Goal: Contribute content: Contribute content

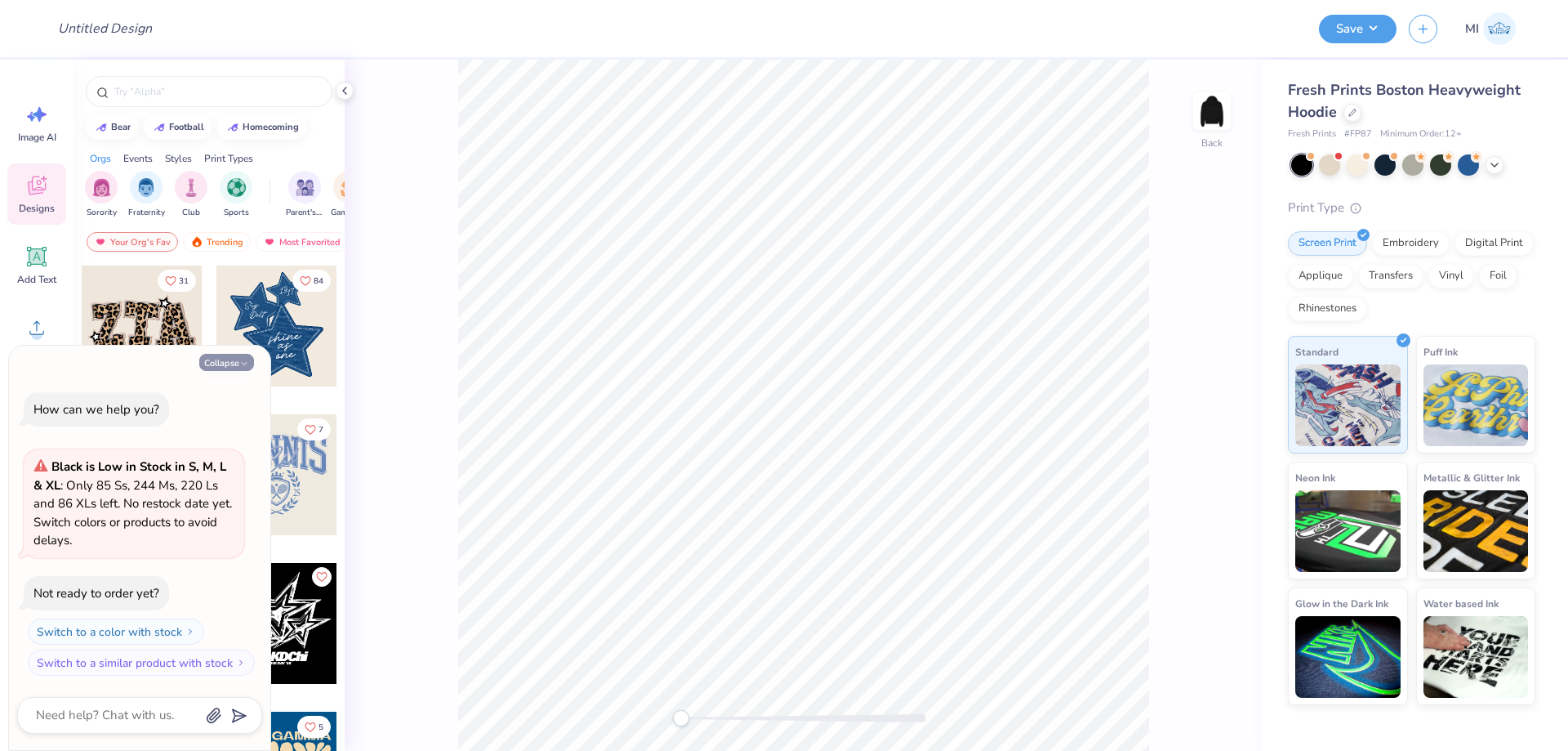
click at [233, 364] on button "Collapse" at bounding box center [227, 362] width 55 height 17
type textarea "x"
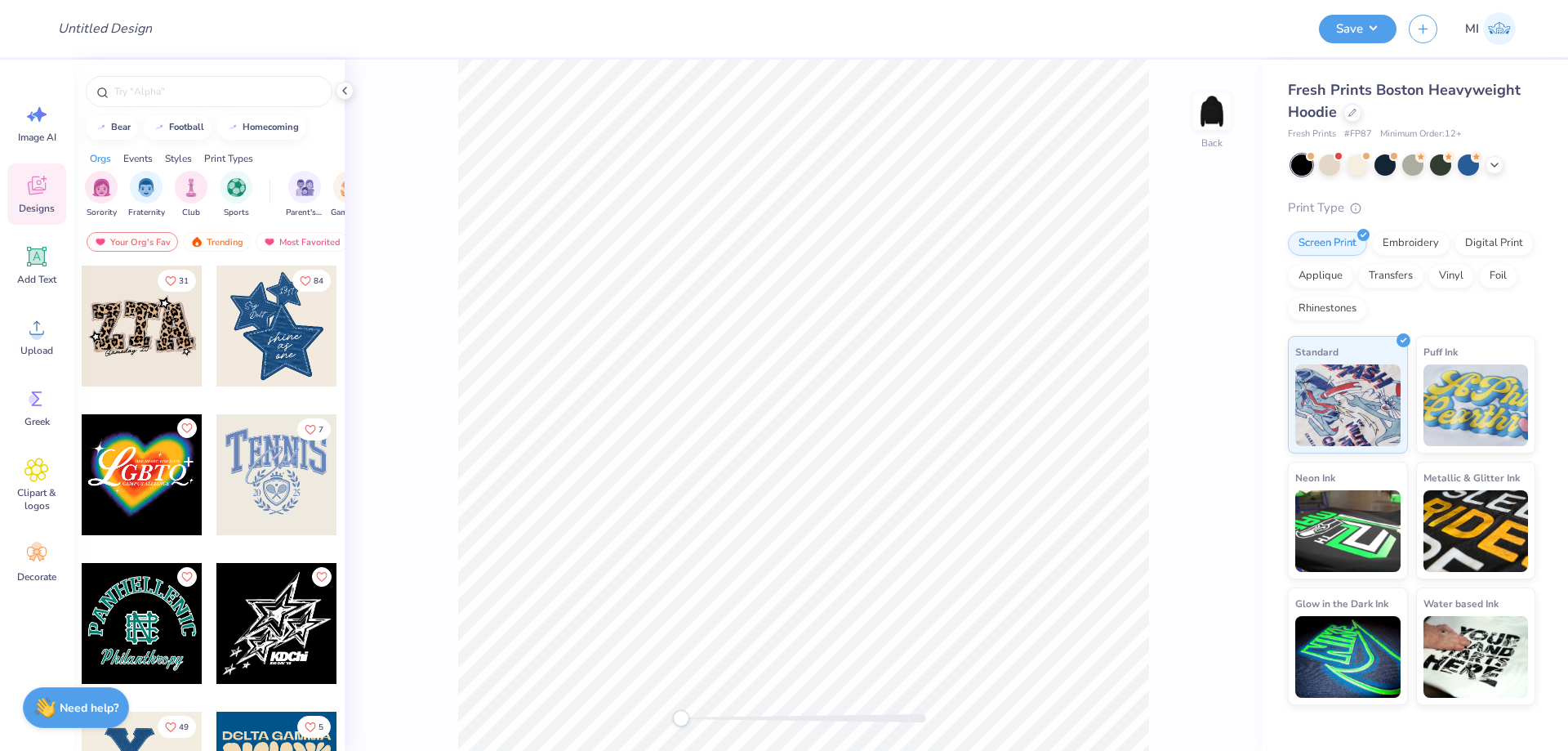
click at [34, 186] on icon at bounding box center [37, 185] width 25 height 25
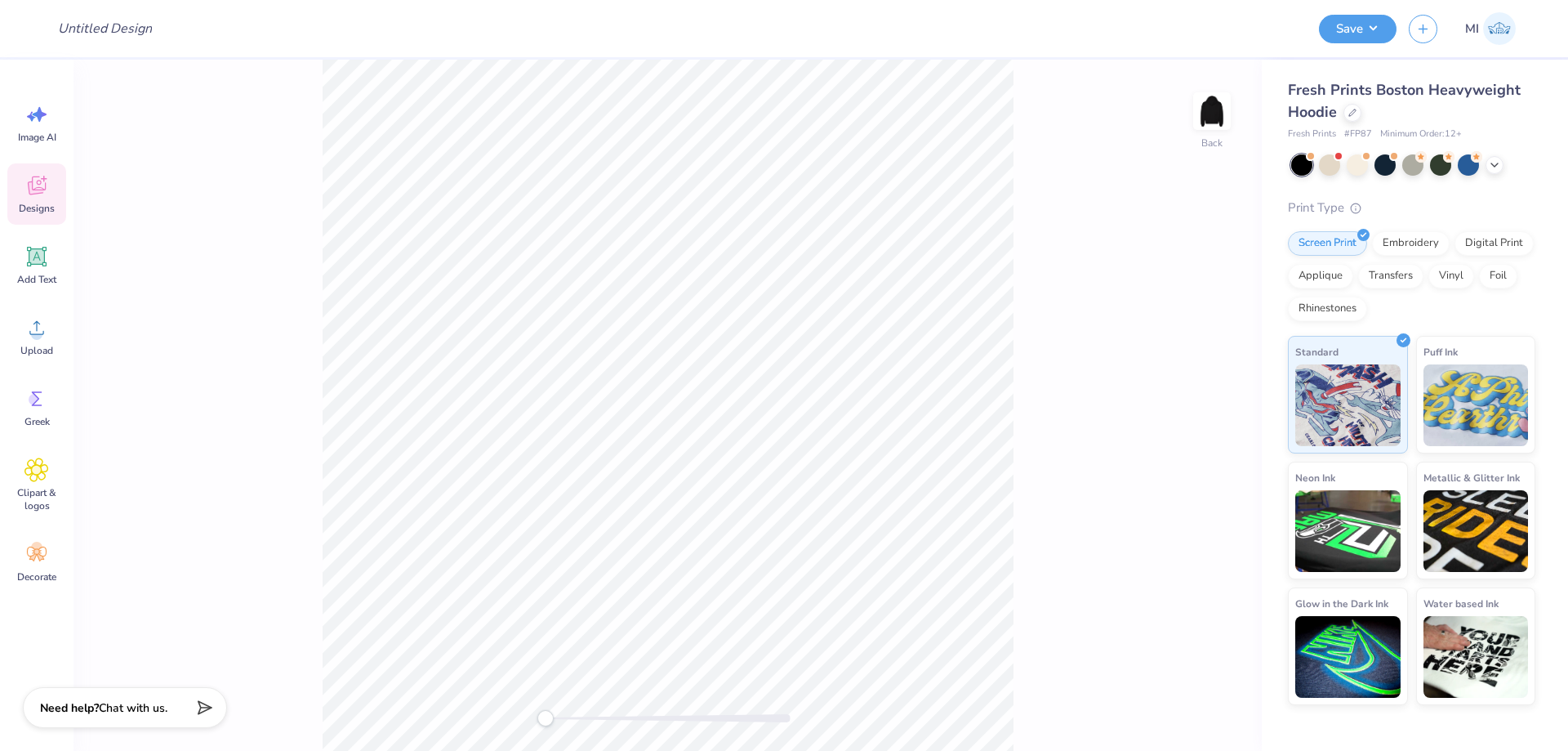
click at [37, 185] on icon at bounding box center [37, 185] width 25 height 25
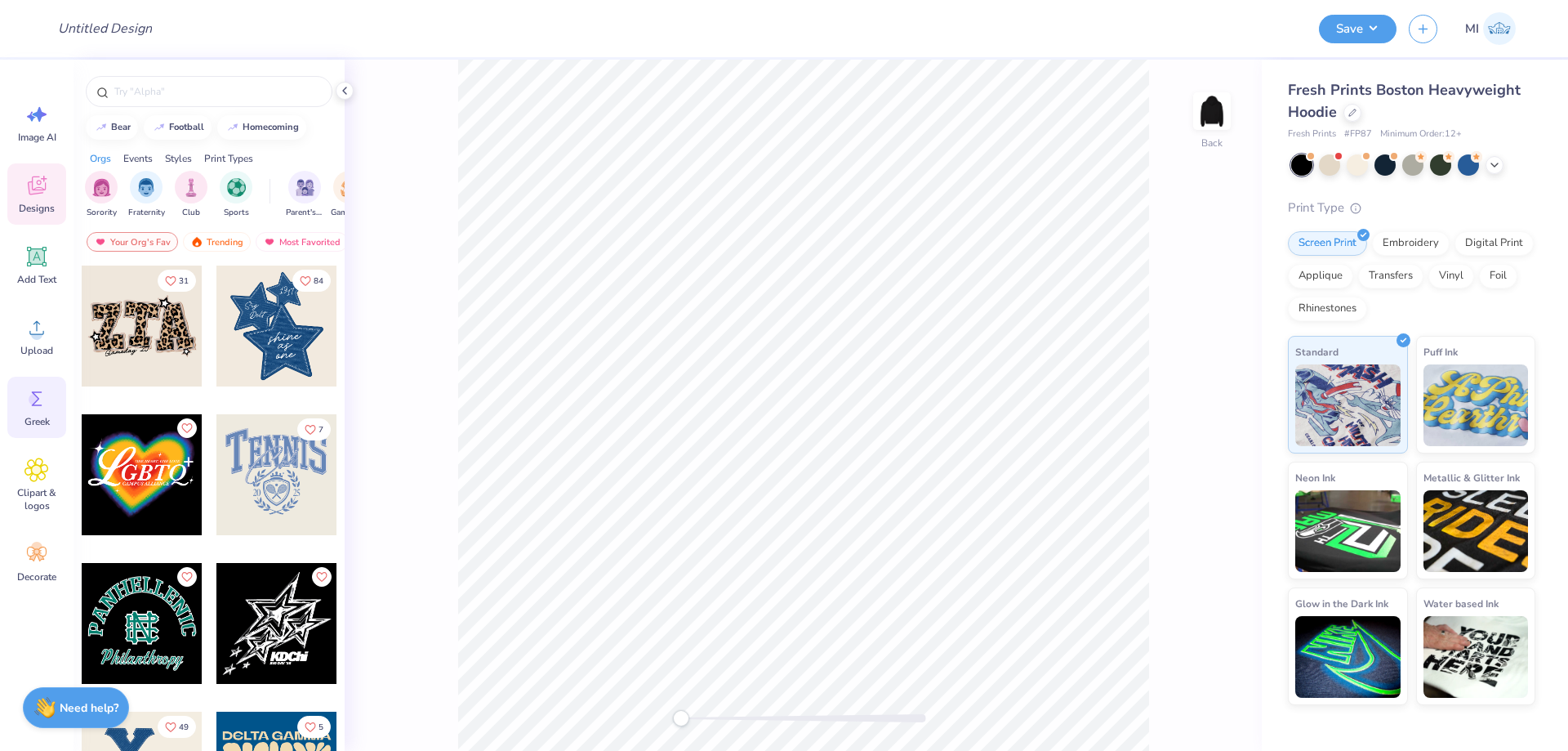
click at [36, 399] on circle at bounding box center [34, 399] width 11 height 11
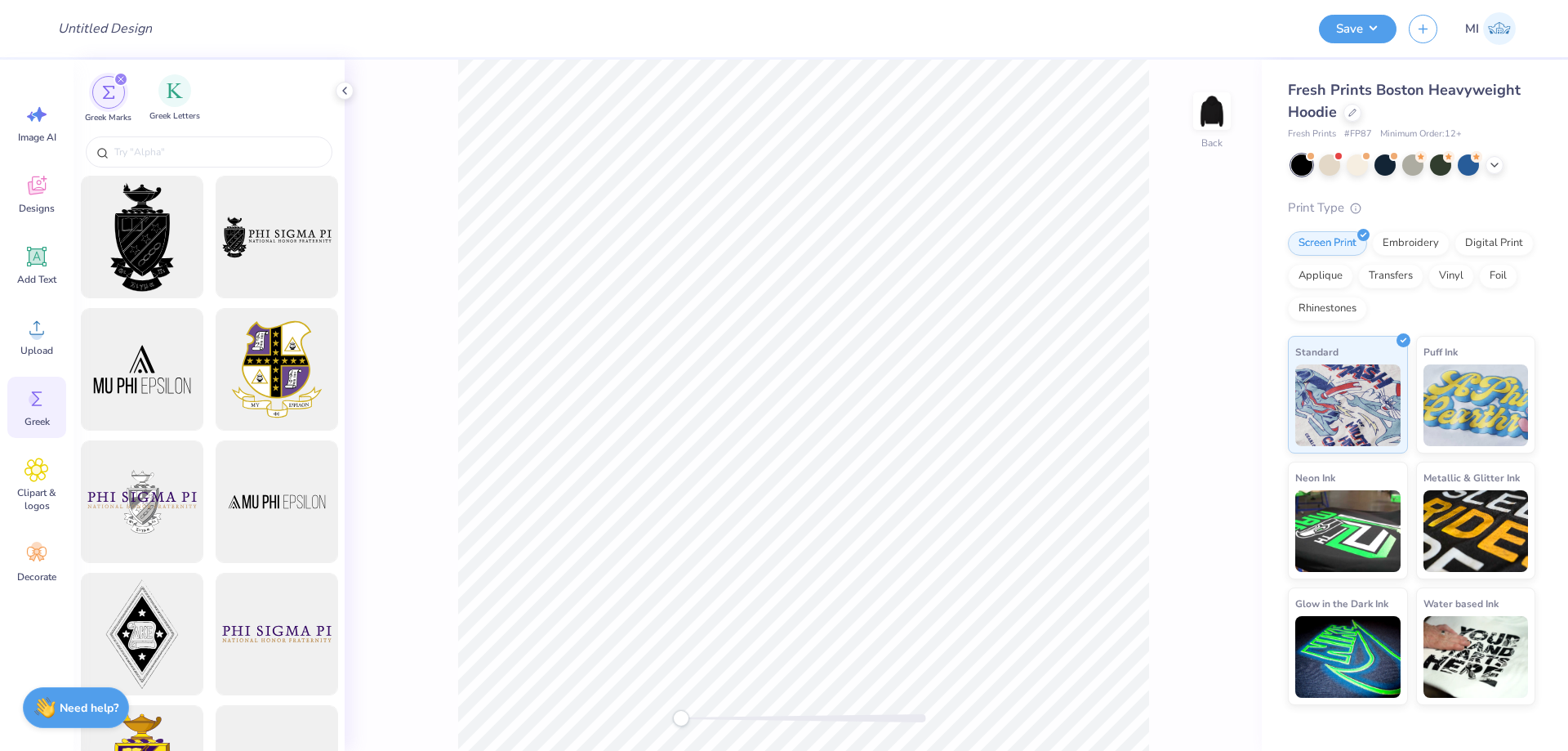
click at [175, 107] on div "Greek Letters" at bounding box center [174, 98] width 50 height 49
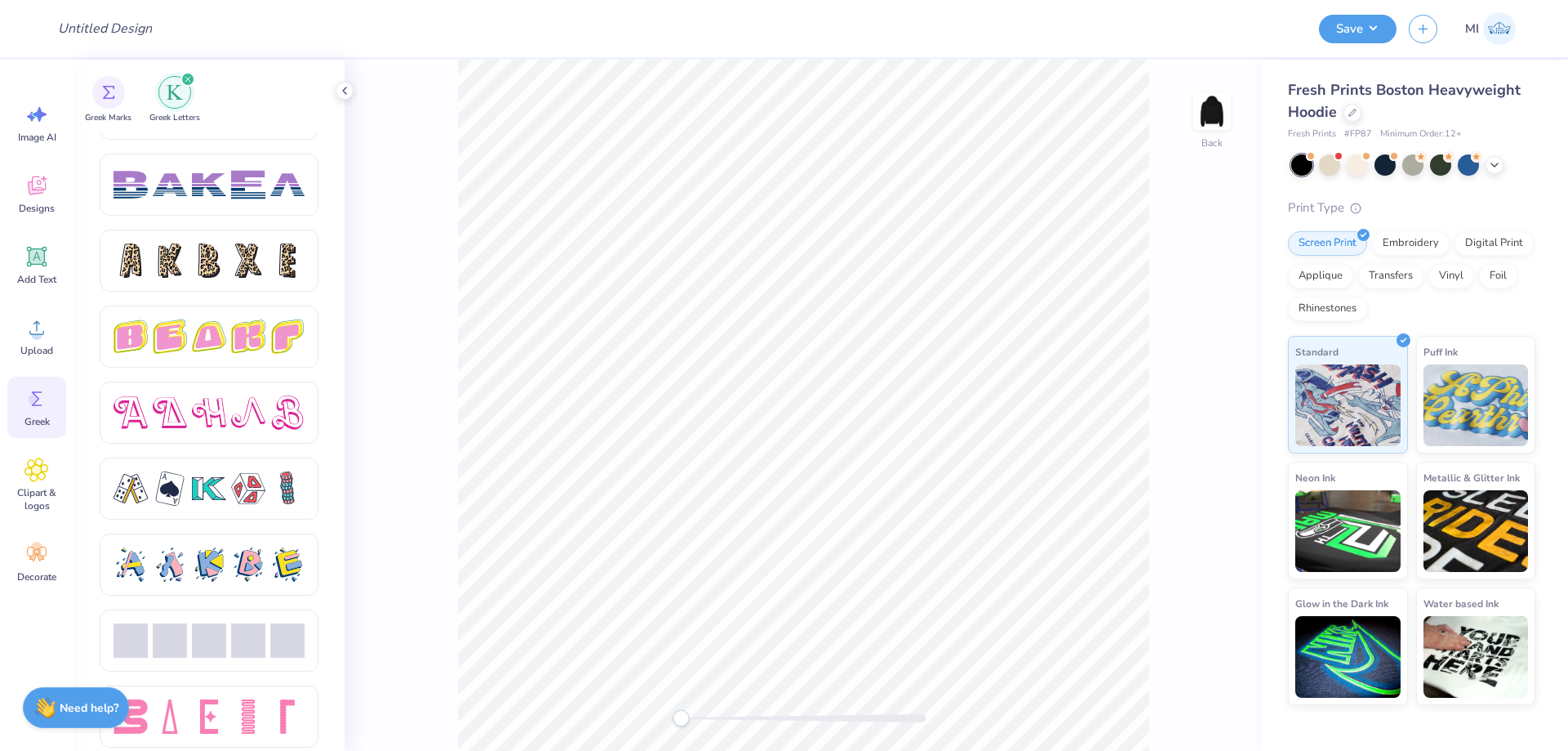
scroll to position [2647, 0]
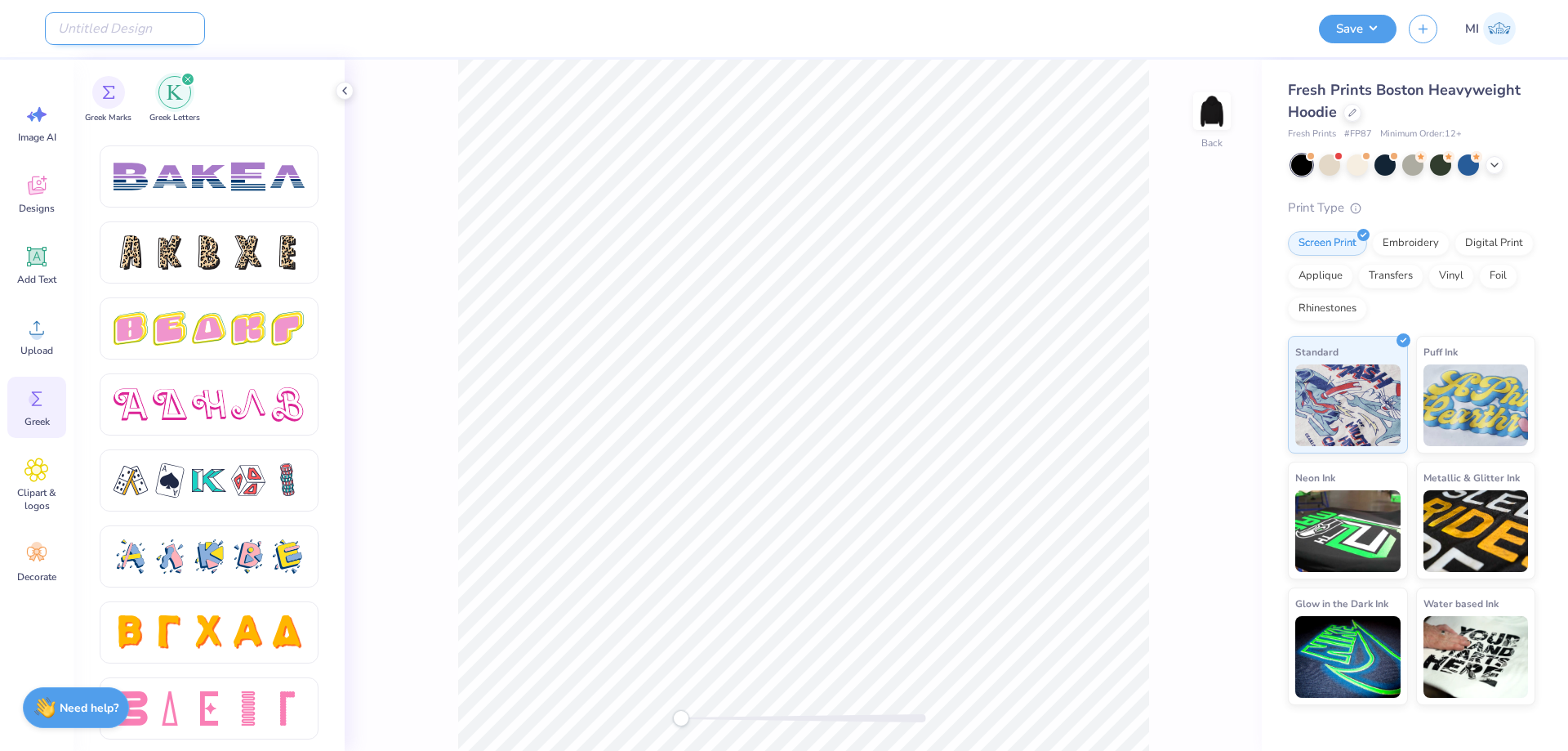
click at [131, 29] on input "Design Title" at bounding box center [125, 28] width 160 height 33
paste input "FPS240106"
type input "FPS240106"
click at [33, 338] on circle at bounding box center [37, 334] width 11 height 11
click at [37, 352] on span "Upload" at bounding box center [37, 351] width 33 height 13
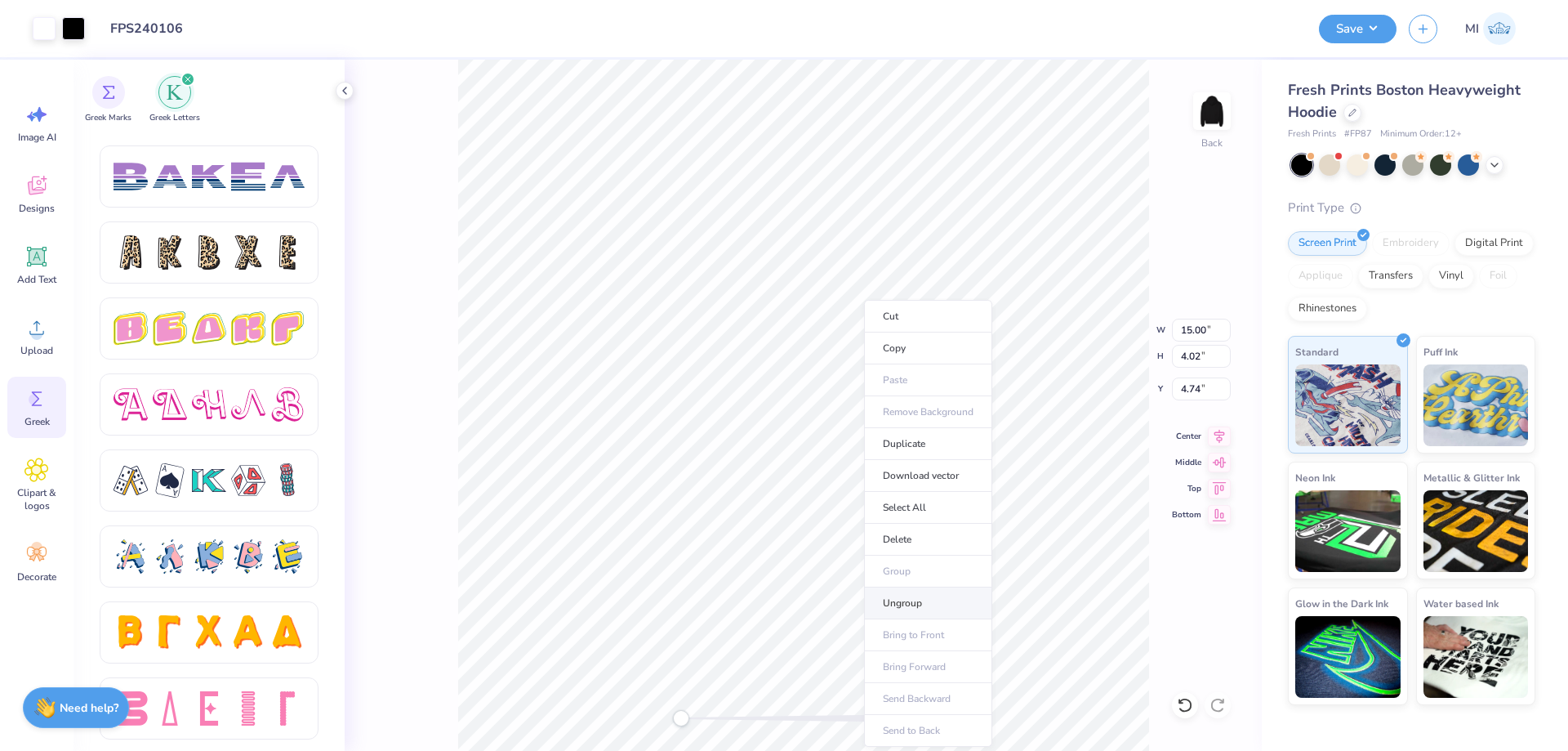
click at [917, 602] on li "Ungroup" at bounding box center [929, 603] width 128 height 32
click at [937, 576] on li "Group" at bounding box center [943, 571] width 128 height 32
type input "2.18"
type input "1.76"
type input "6.82"
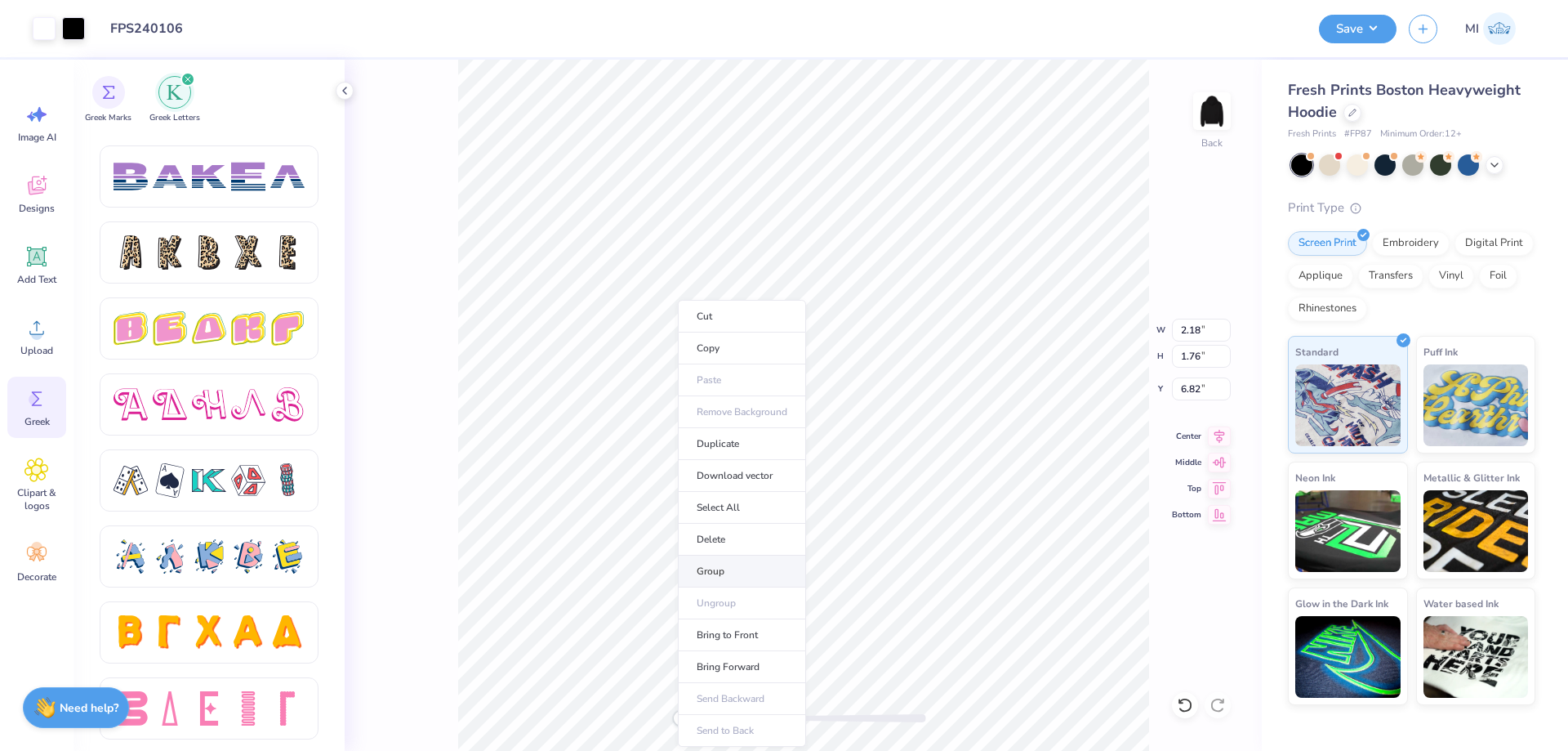
click at [760, 562] on li "Group" at bounding box center [742, 571] width 128 height 32
type input "15.00"
type input "4.02"
type input "4.74"
type input "7.71"
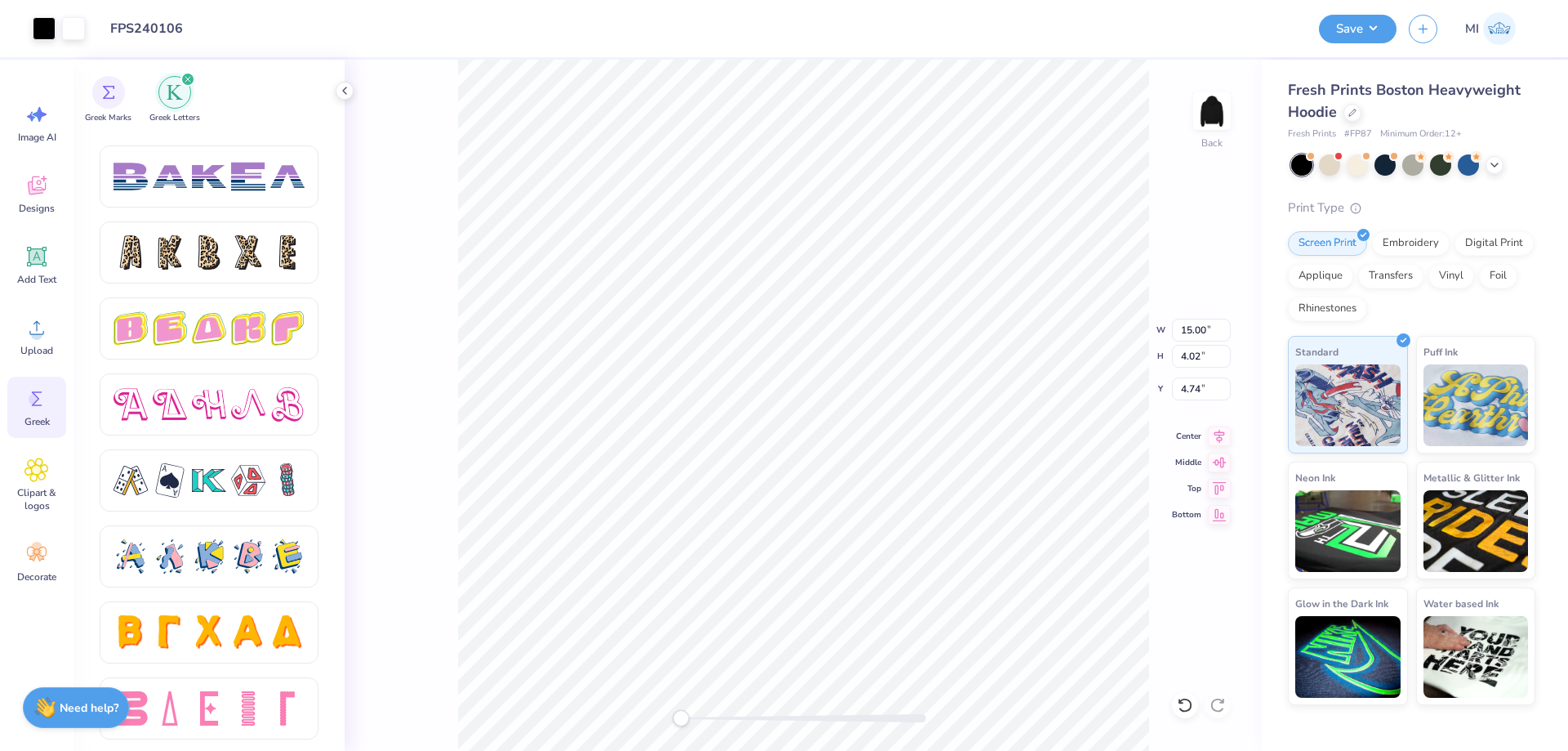
type input "1.57"
type input "3.00"
type input "8.86"
type input "2.37"
type input "3.00"
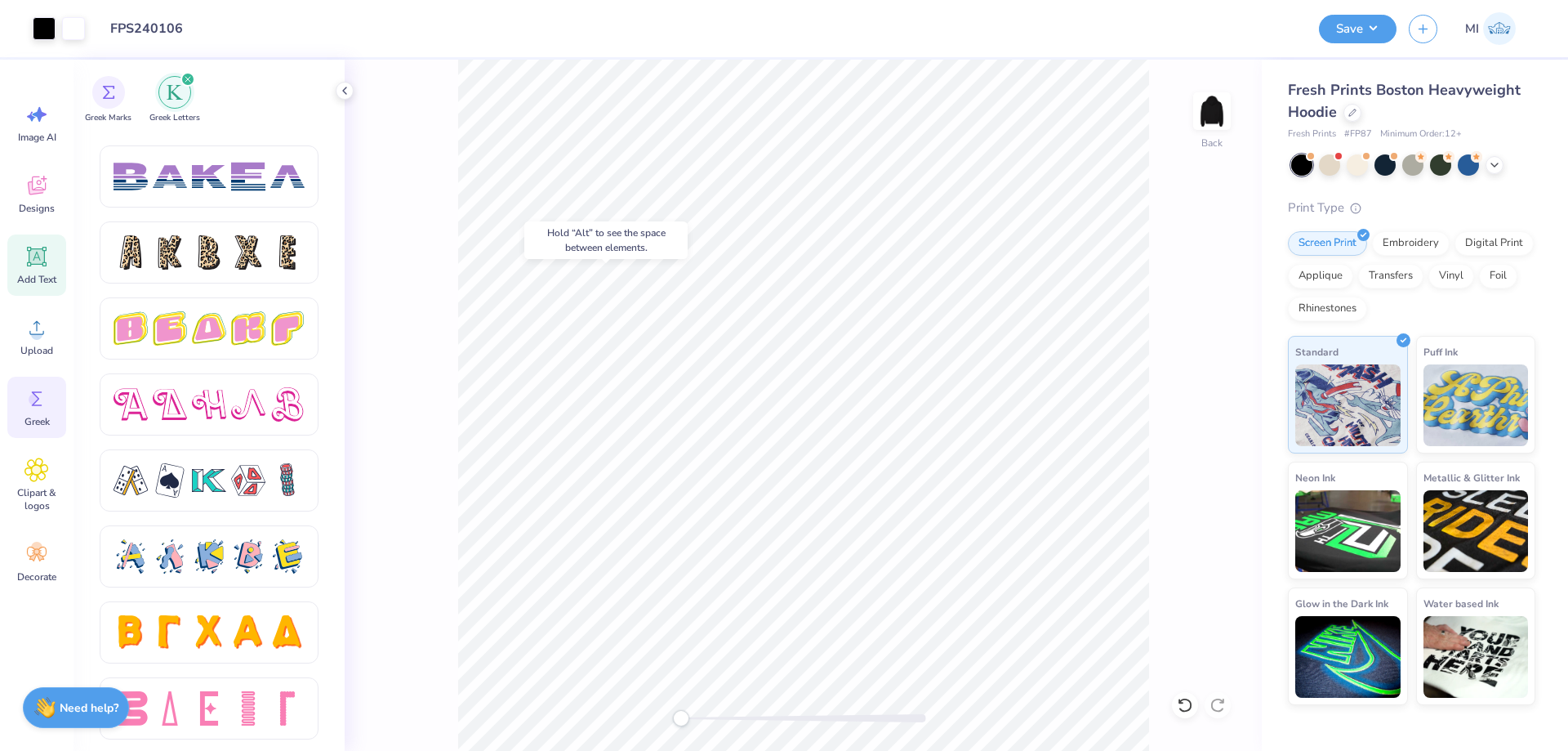
click at [29, 264] on icon at bounding box center [37, 256] width 25 height 25
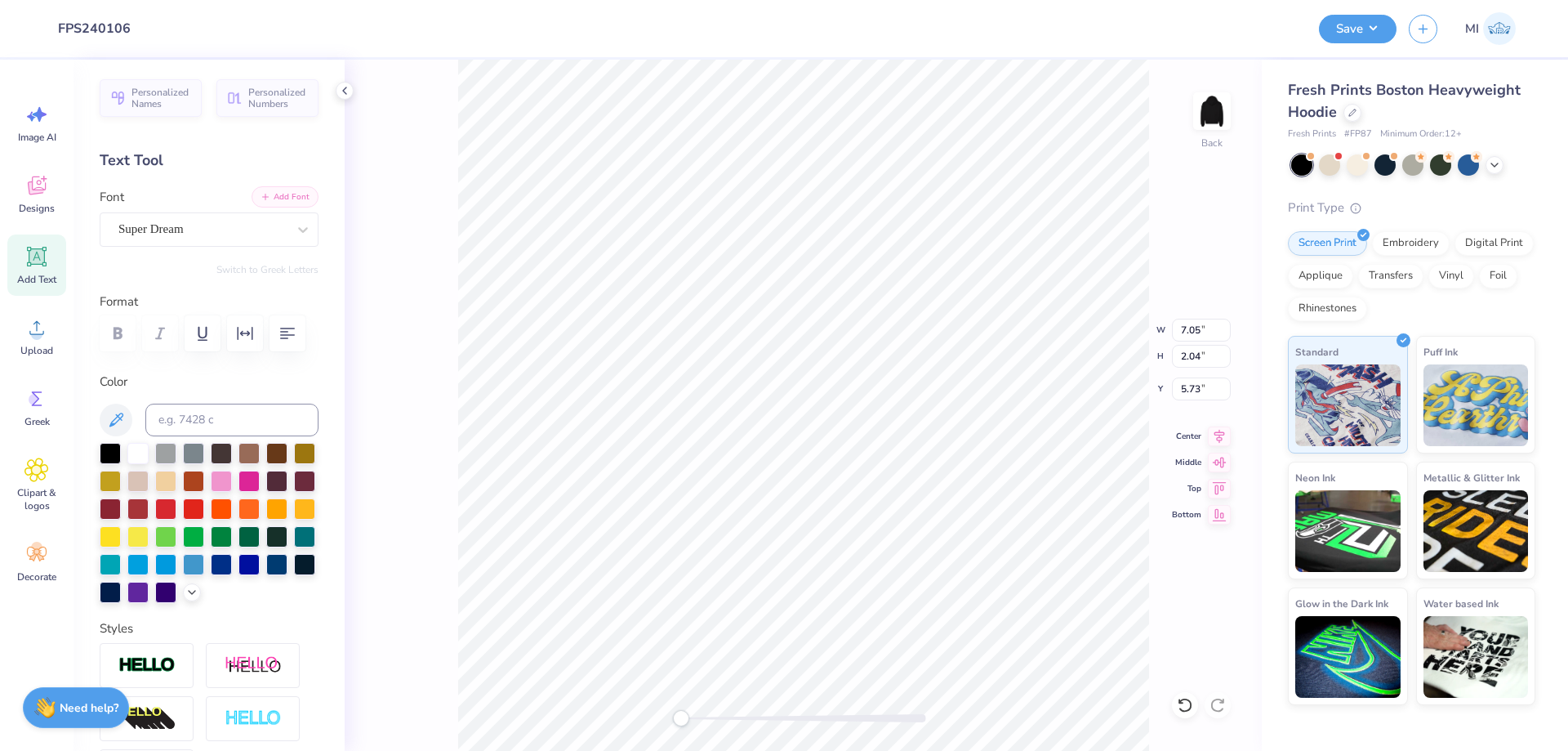
click at [287, 205] on button "Add Font" at bounding box center [284, 196] width 67 height 21
drag, startPoint x: 710, startPoint y: 714, endPoint x: 702, endPoint y: 717, distance: 8.5
click at [702, 717] on div at bounding box center [803, 718] width 245 height 8
type textarea "PARENT'S"
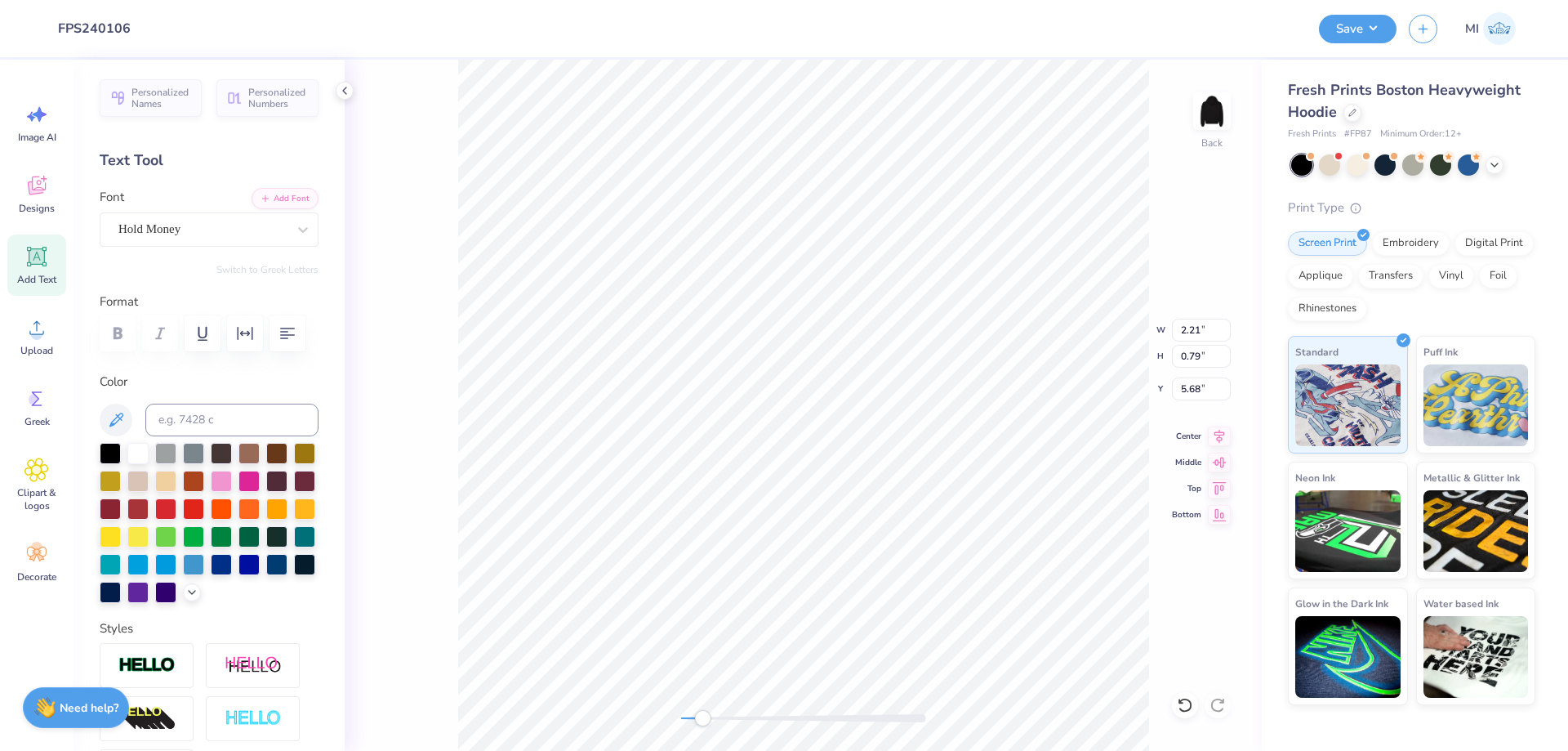
scroll to position [0, 3]
click at [720, 712] on div "Back" at bounding box center [804, 405] width 917 height 691
drag, startPoint x: 721, startPoint y: 719, endPoint x: 740, endPoint y: 719, distance: 19.0
click at [740, 719] on div at bounding box center [803, 718] width 245 height 8
type input "3.64"
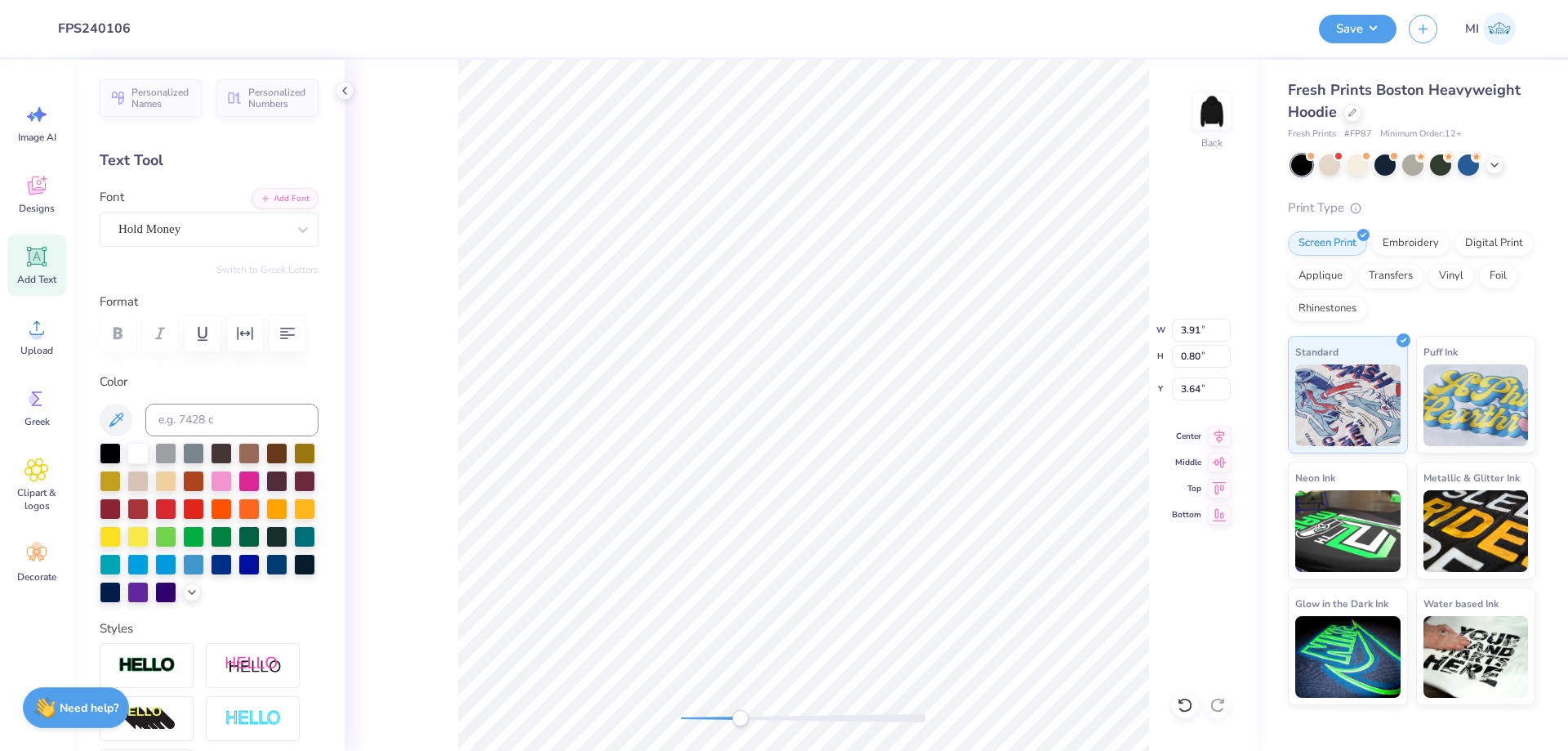
scroll to position [0, 0]
type textarea "WEEKEND"
click at [1202, 331] on input "3.91" at bounding box center [1201, 330] width 59 height 23
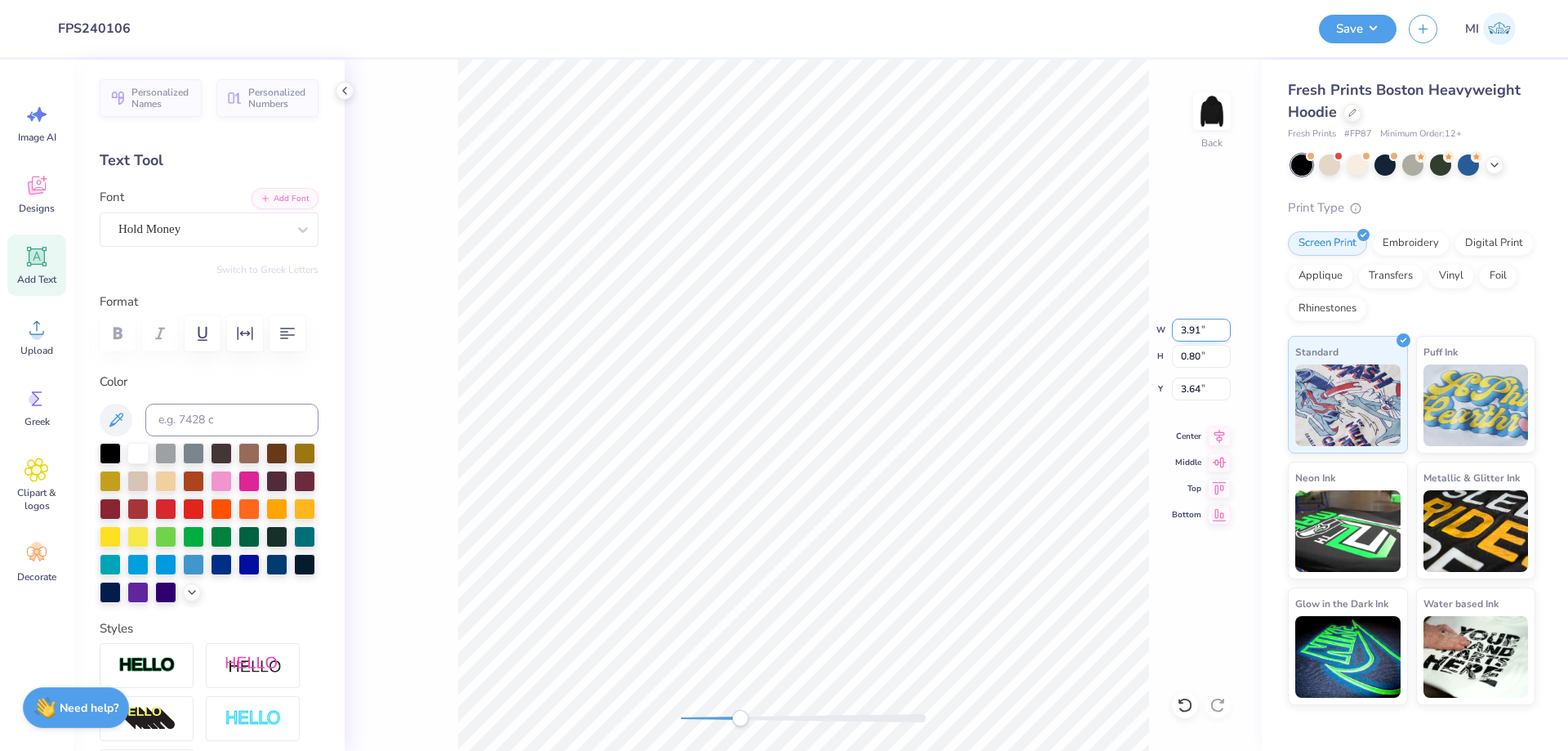
click at [1202, 331] on input "3.91" at bounding box center [1201, 330] width 59 height 23
type input "4.30"
type input "0.79"
type input "4.59"
type input "2.80"
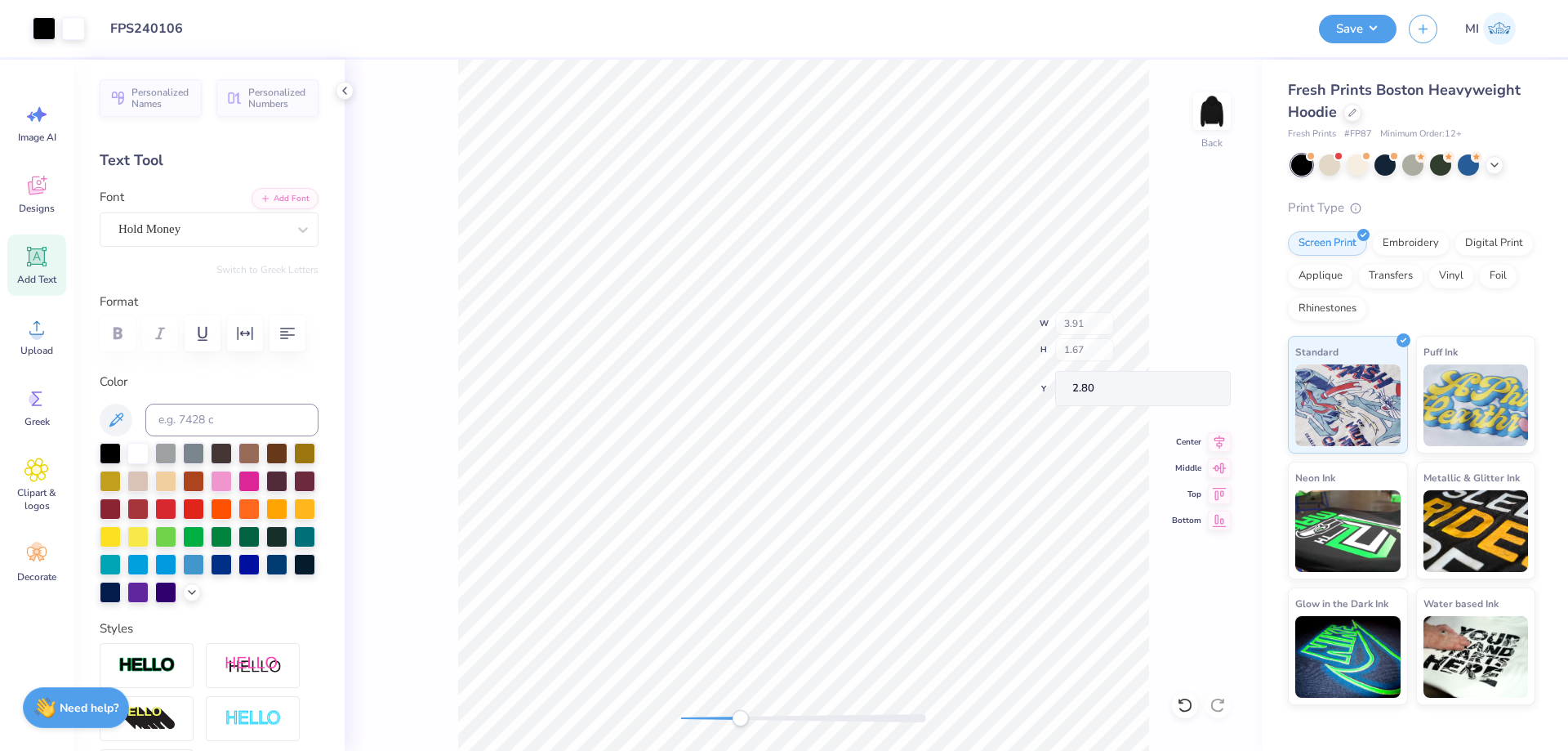
type input "4.40"
type input "2.43"
type input "3.00"
click at [609, 700] on div "Back" at bounding box center [804, 405] width 917 height 691
drag, startPoint x: 1203, startPoint y: 328, endPoint x: 1148, endPoint y: 331, distance: 55.1
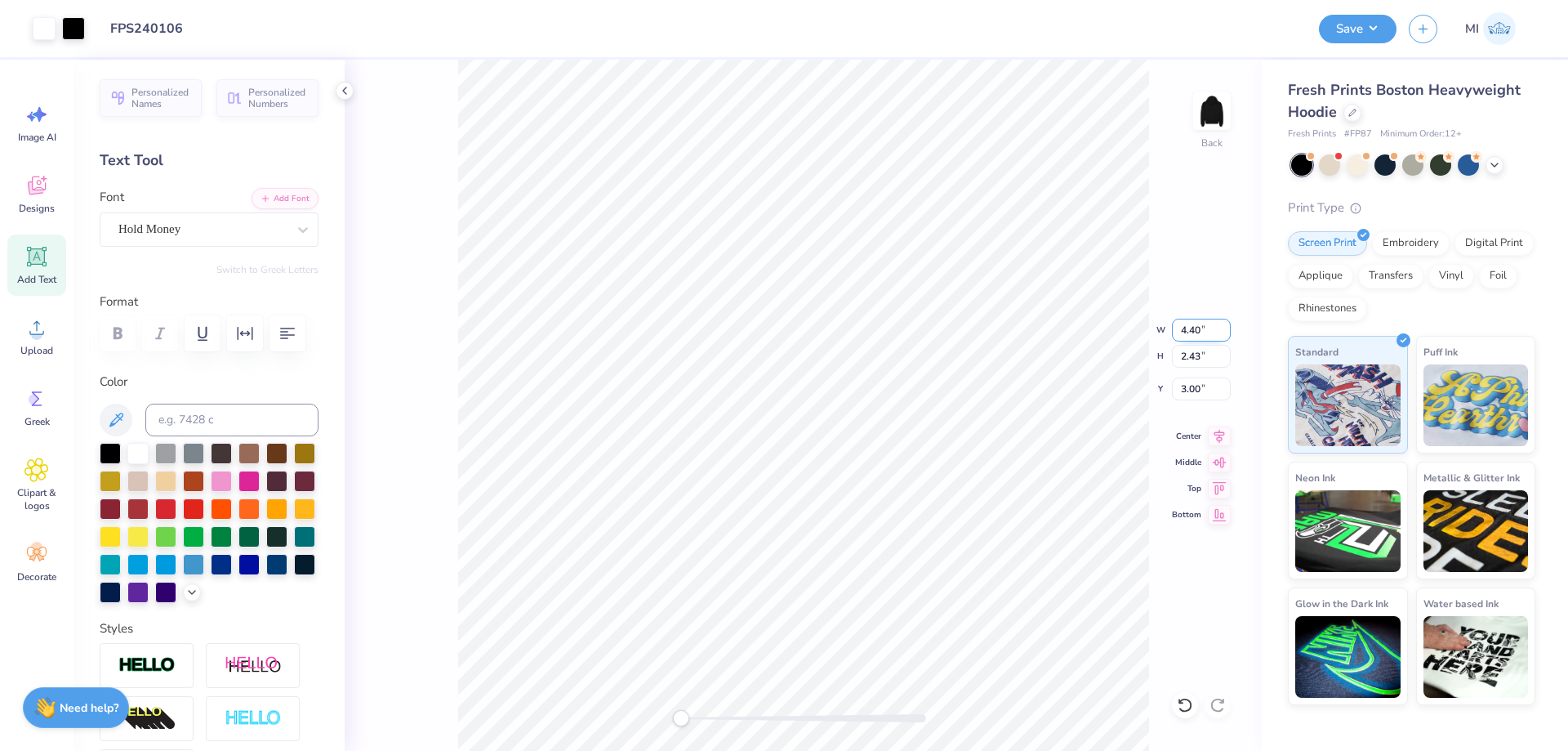
click at [1172, 331] on input "4.40" at bounding box center [1201, 330] width 59 height 23
type input "3.08"
type input "1.78"
type input "3.31"
click at [1324, 169] on div at bounding box center [1329, 163] width 21 height 21
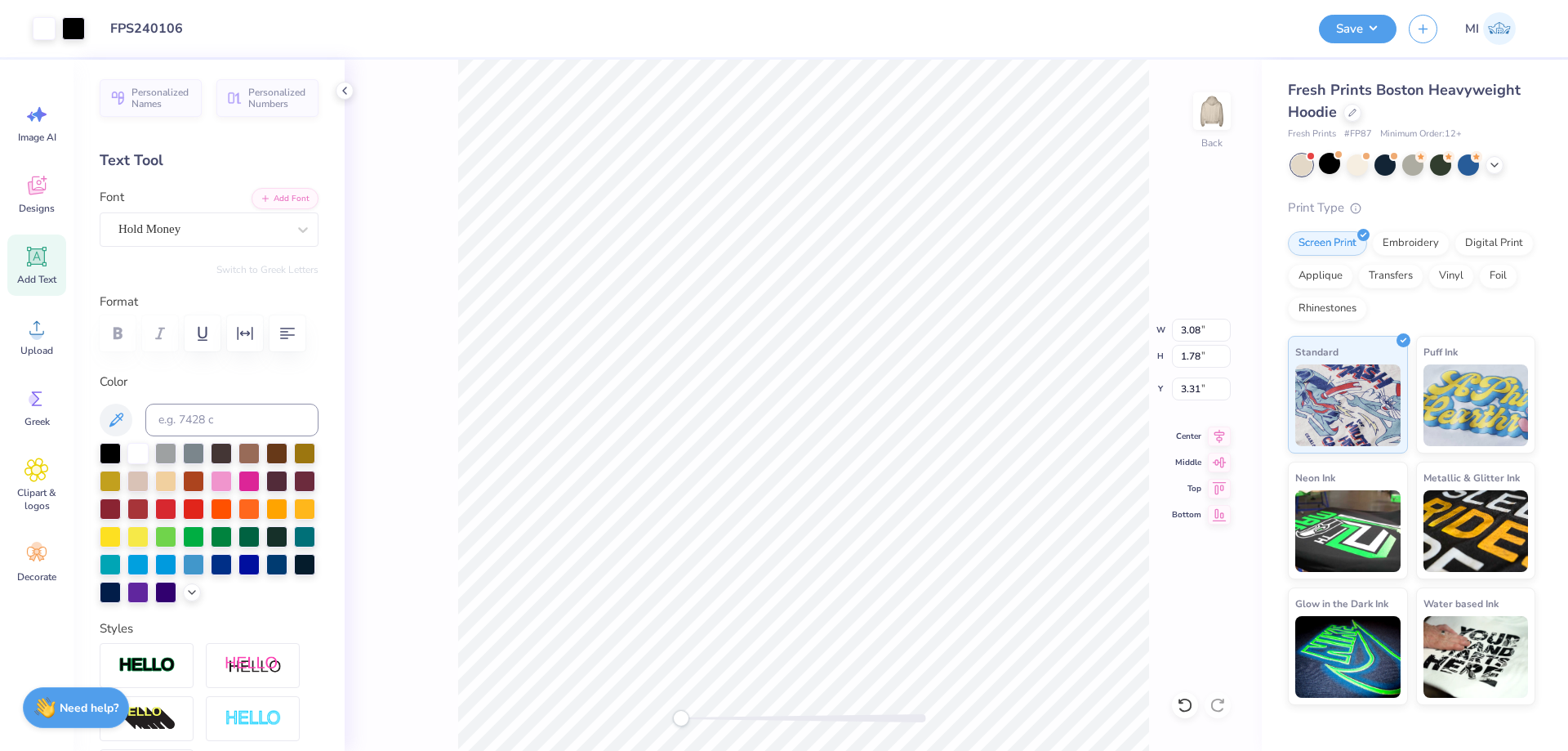
type input "3.50"
type input "1.93"
type input "3.25"
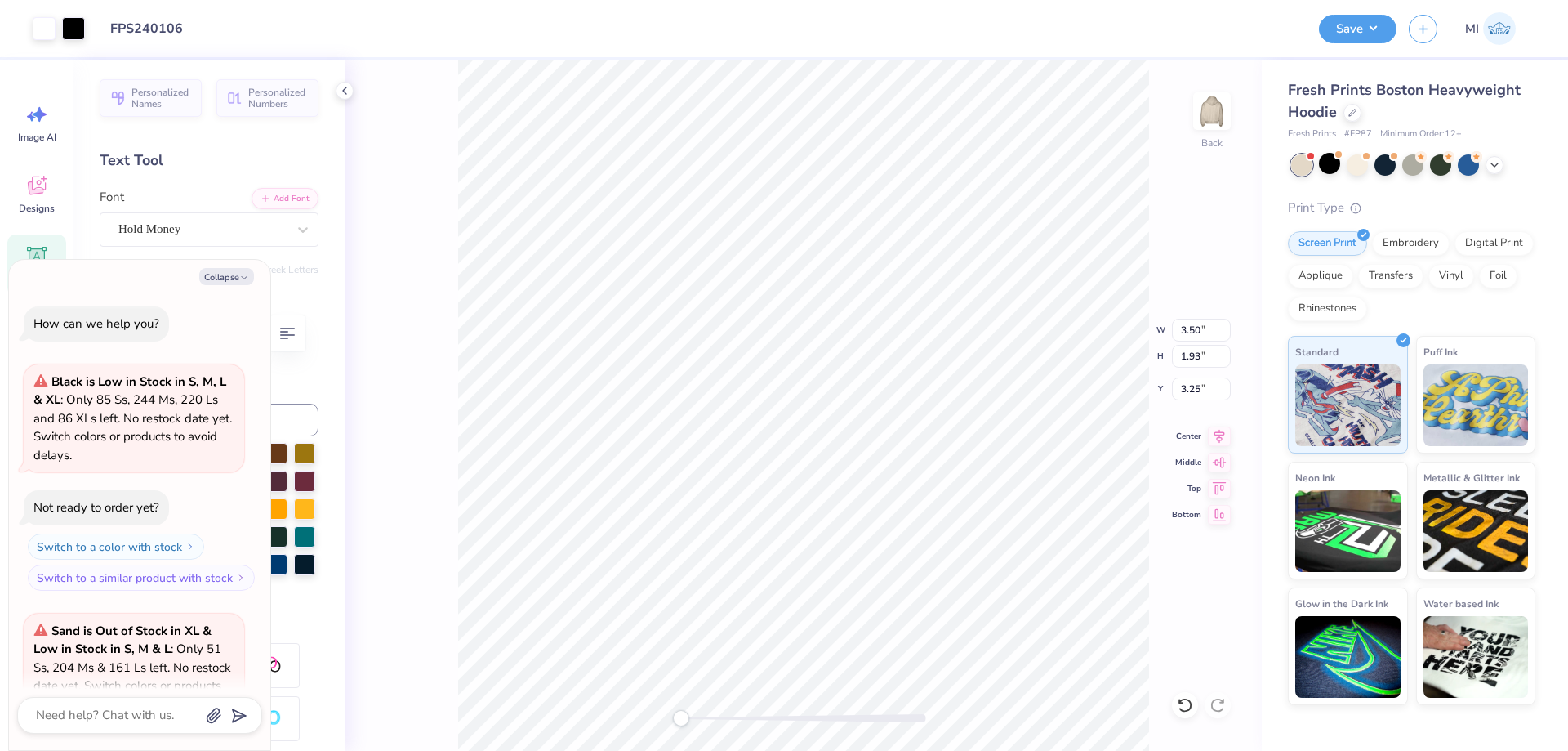
scroll to position [164, 0]
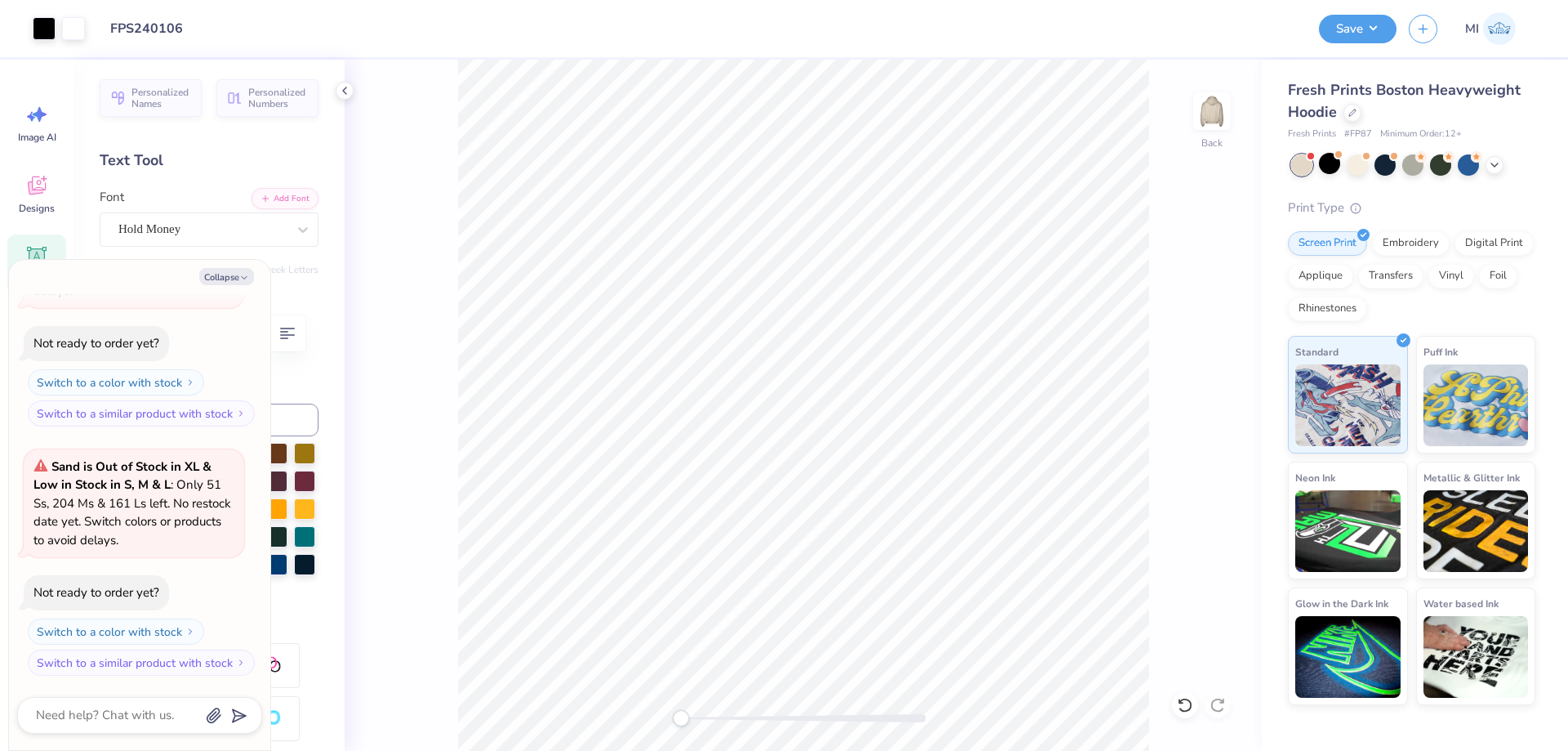
type textarea "x"
click at [1185, 385] on input "3.25" at bounding box center [1201, 388] width 59 height 23
click at [1185, 384] on input "3.25" at bounding box center [1201, 388] width 59 height 23
click at [1186, 384] on input "3.25" at bounding box center [1201, 388] width 59 height 23
type input "3"
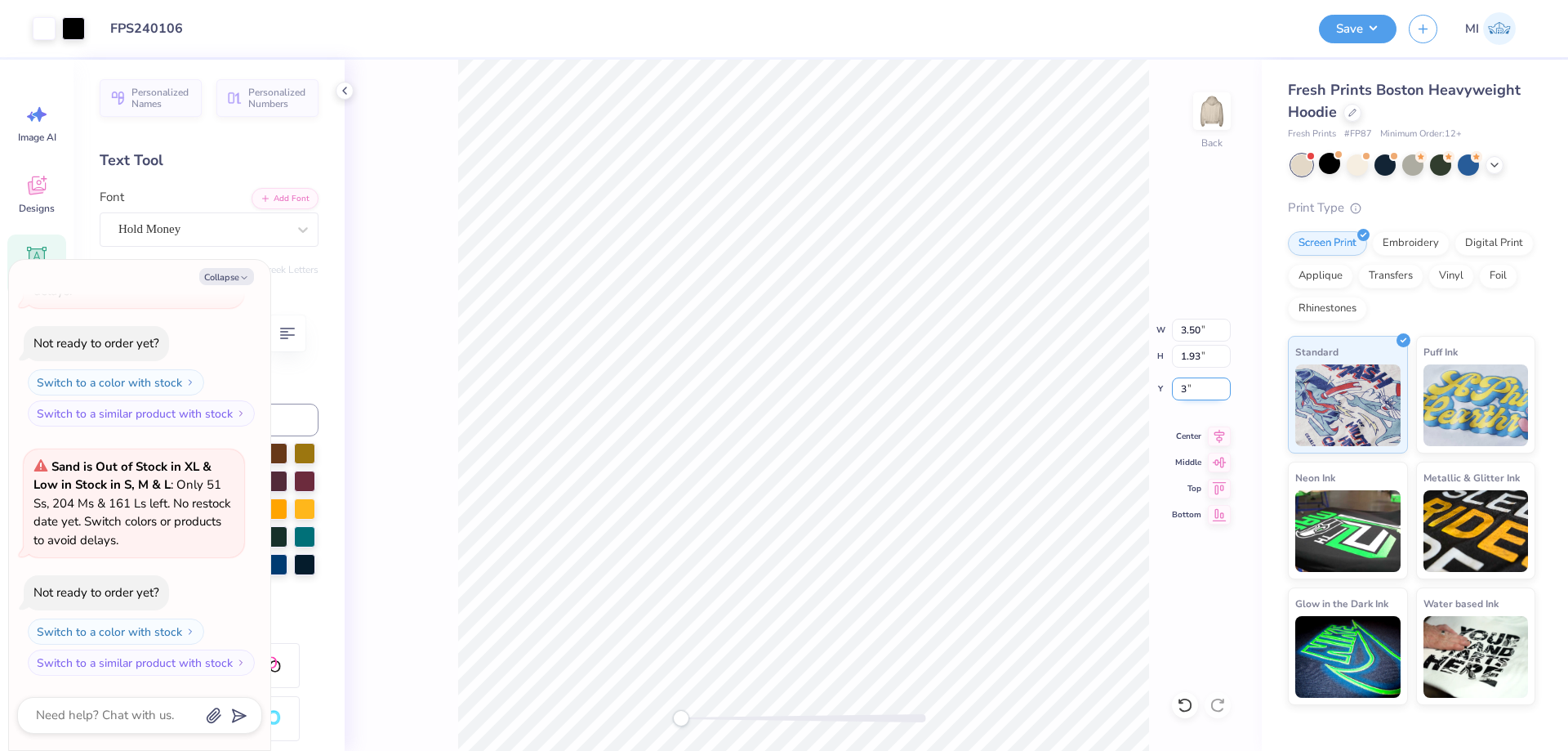
type textarea "x"
type input "3.00"
type textarea "x"
type input "4.35"
type input "2.37"
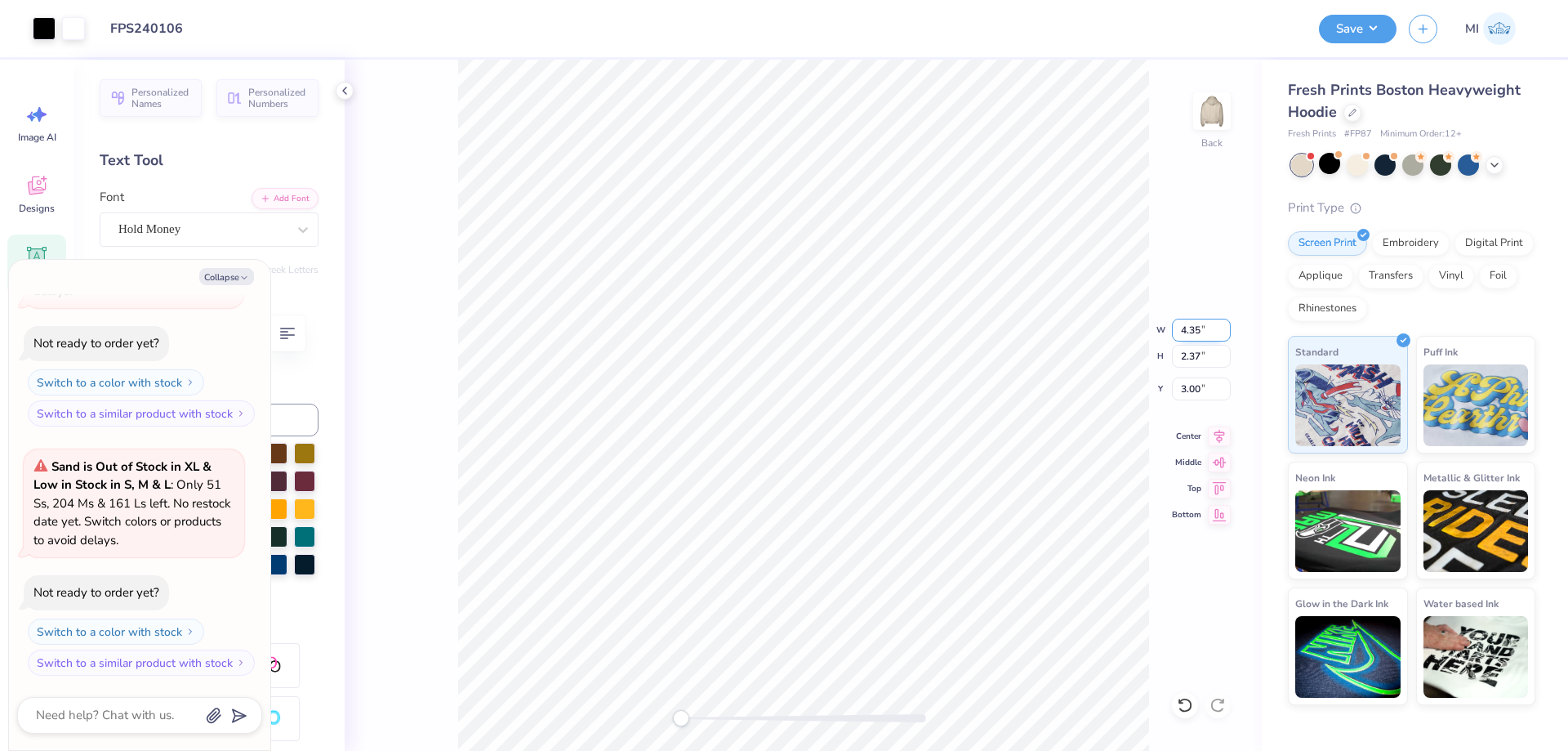
click at [1201, 329] on input "4.35" at bounding box center [1201, 330] width 59 height 23
type input "3"
type input "3.5"
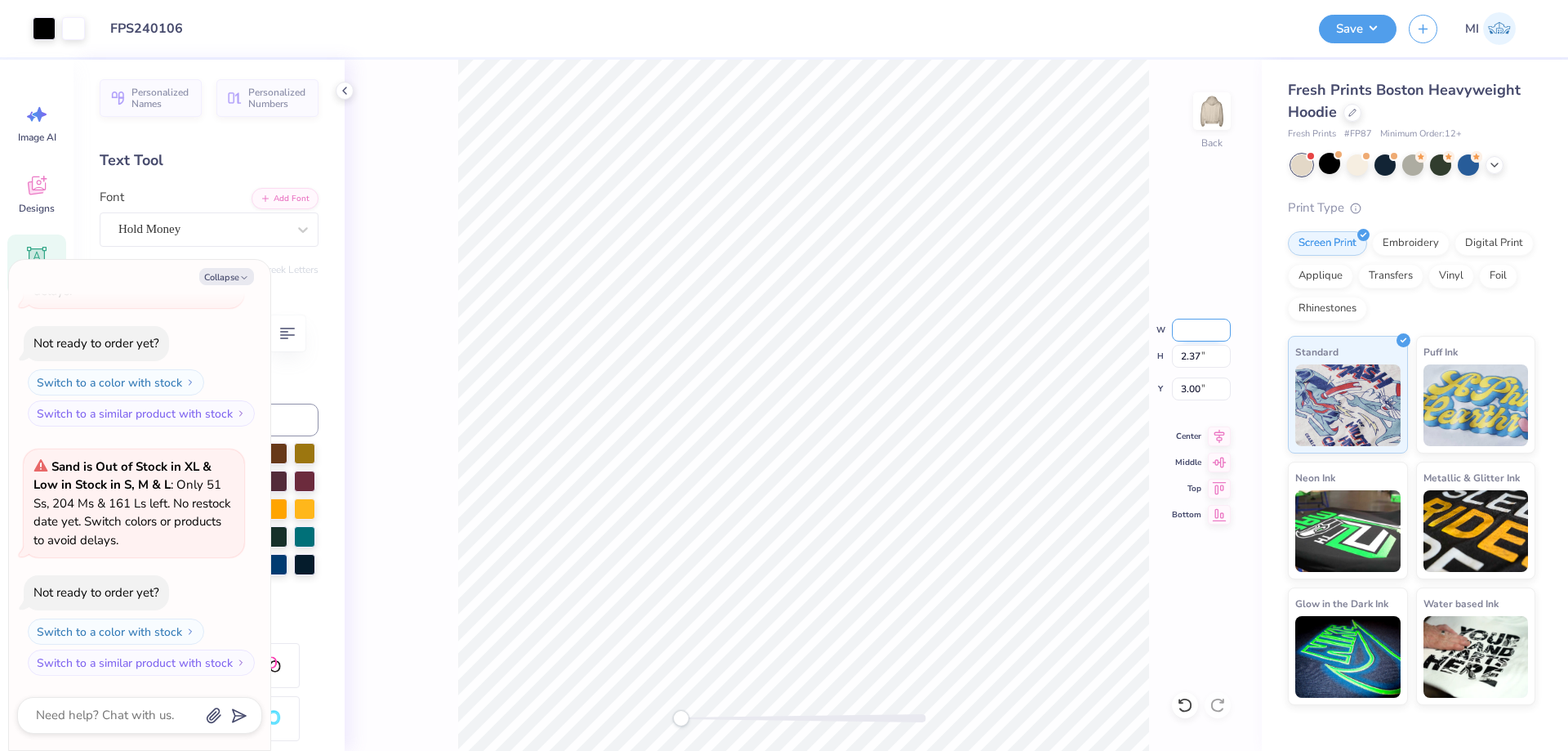
type textarea "x"
type input "3.5"
click at [1198, 390] on input "3.00" at bounding box center [1201, 388] width 59 height 23
type textarea "x"
click at [1198, 390] on input "3.00" at bounding box center [1201, 388] width 59 height 23
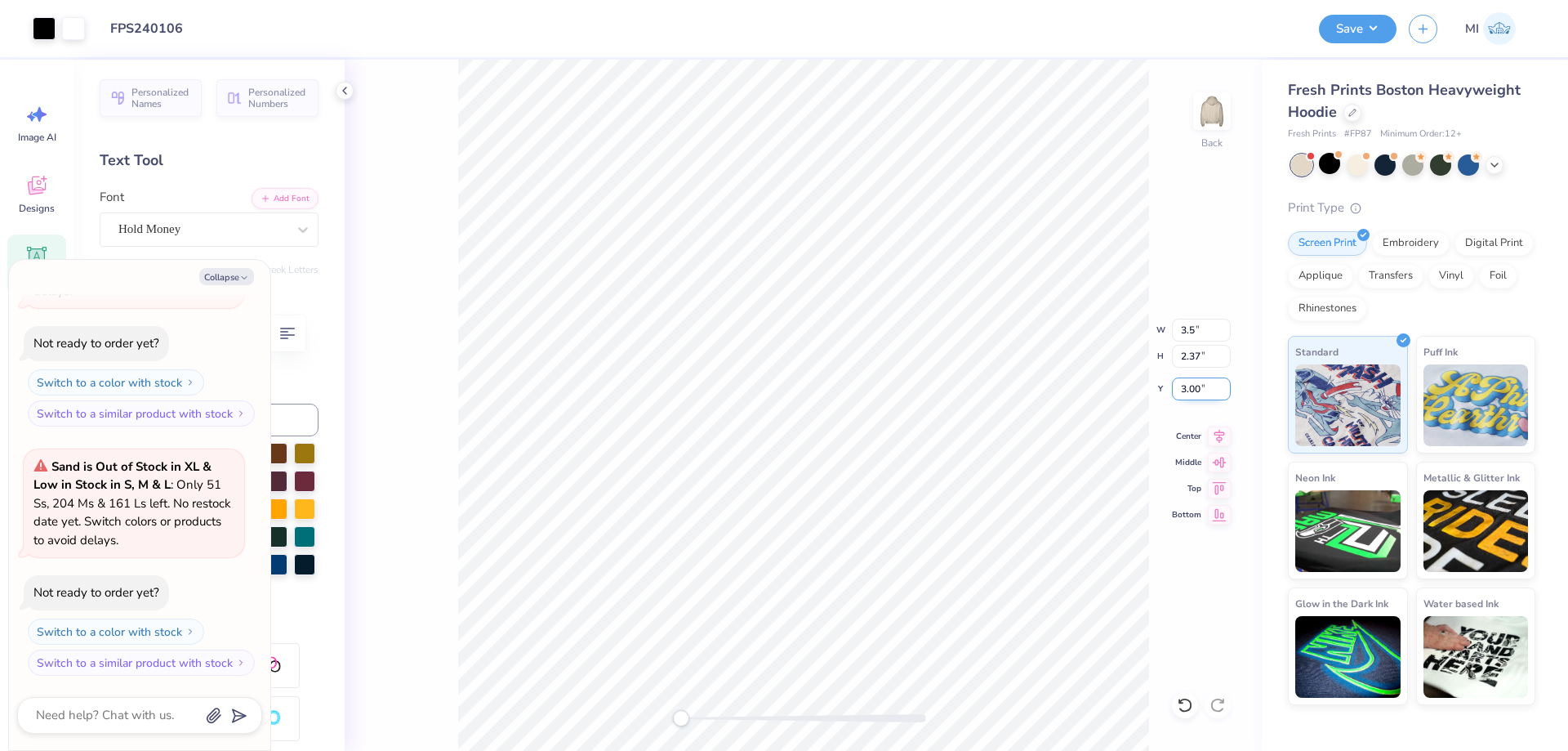
click at [1198, 390] on input "3.00" at bounding box center [1201, 388] width 59 height 23
type input "3"
click at [1328, 164] on div at bounding box center [1329, 163] width 21 height 21
type textarea "x"
type input "2.27"
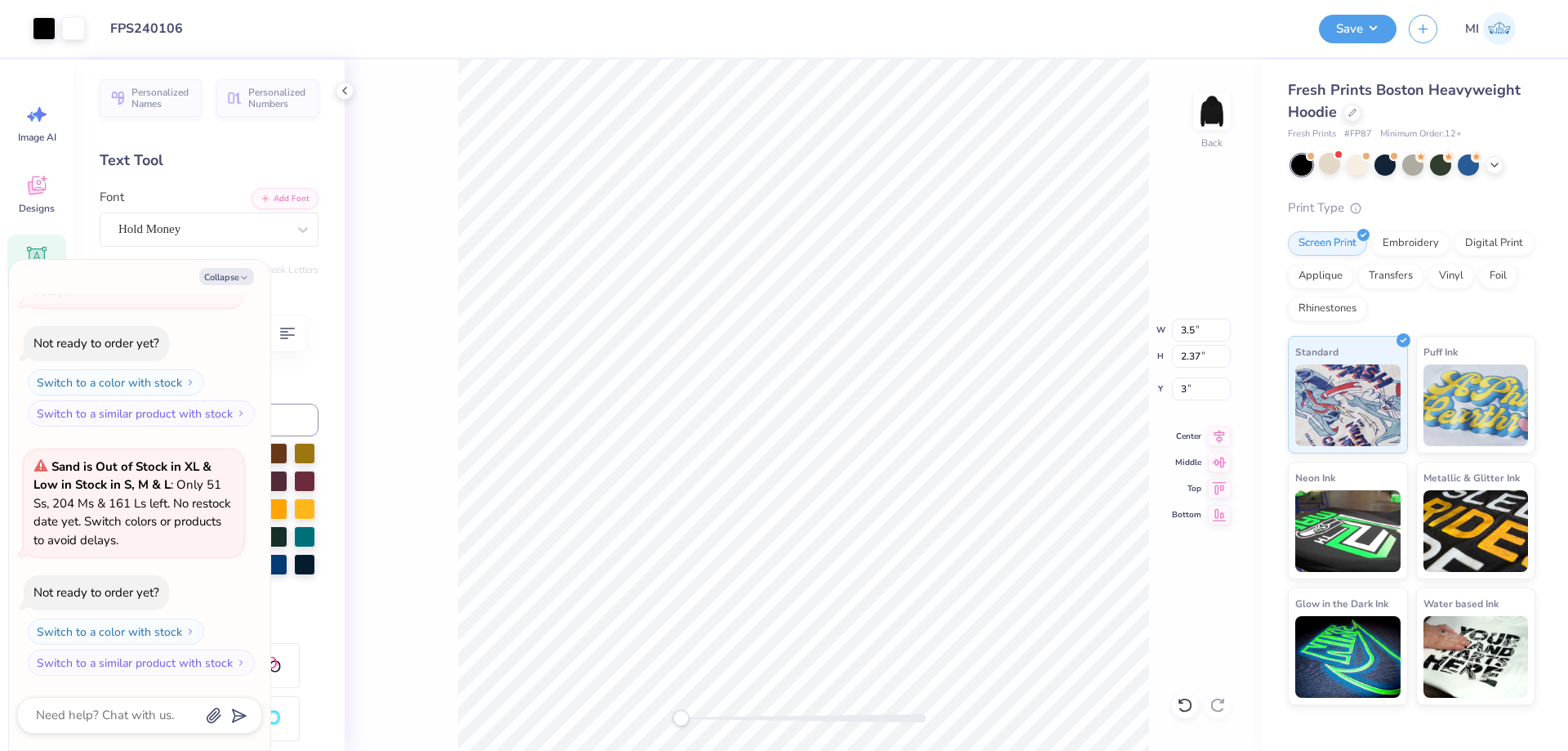
type input "1.24"
type input "2.88"
type textarea "x"
click at [1186, 319] on input "2.27" at bounding box center [1201, 330] width 59 height 23
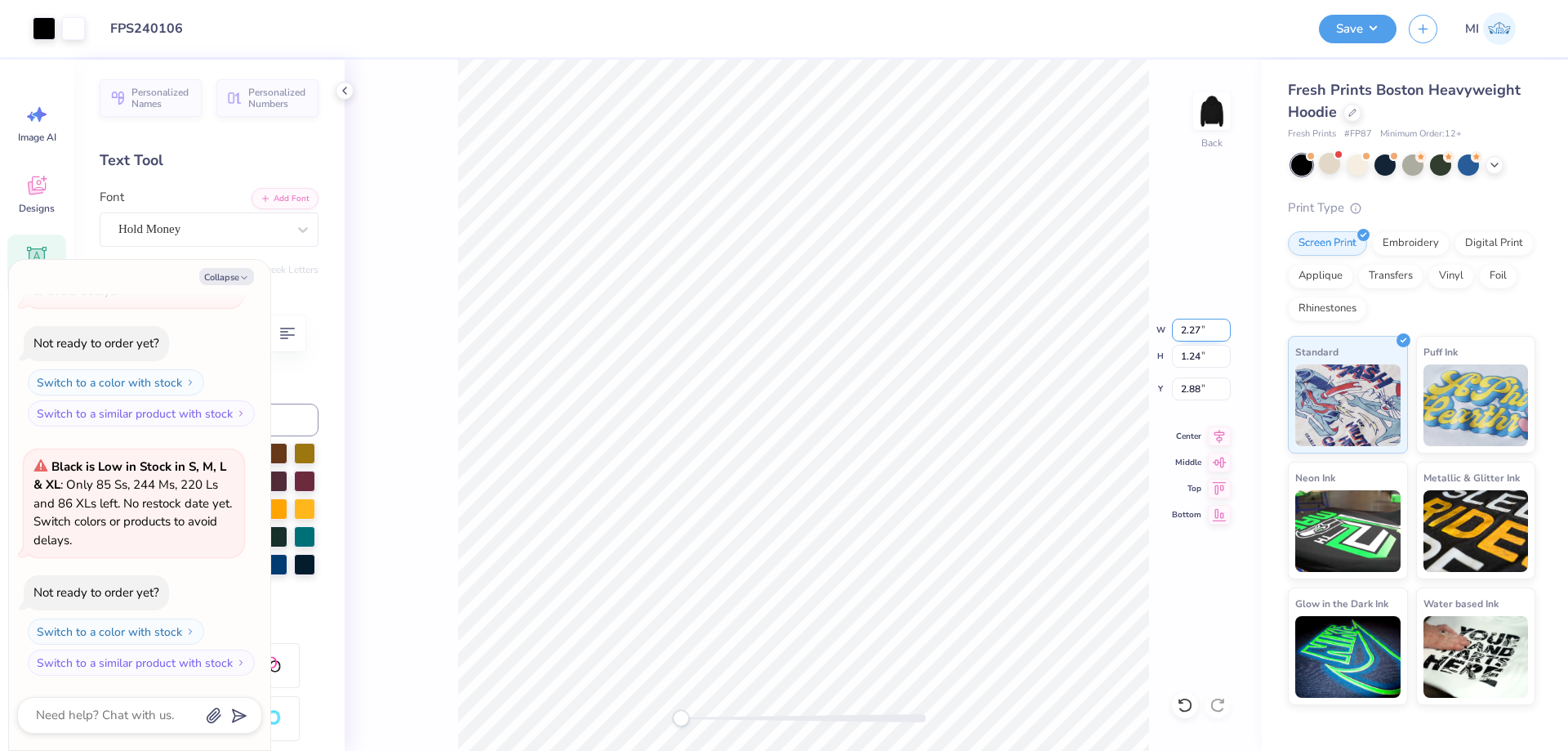
click at [1186, 319] on input "2.27" at bounding box center [1201, 330] width 59 height 23
drag, startPoint x: 1206, startPoint y: 323, endPoint x: 1140, endPoint y: 325, distance: 66.0
click at [1172, 325] on input "2.27" at bounding box center [1201, 330] width 59 height 23
type input "3.5"
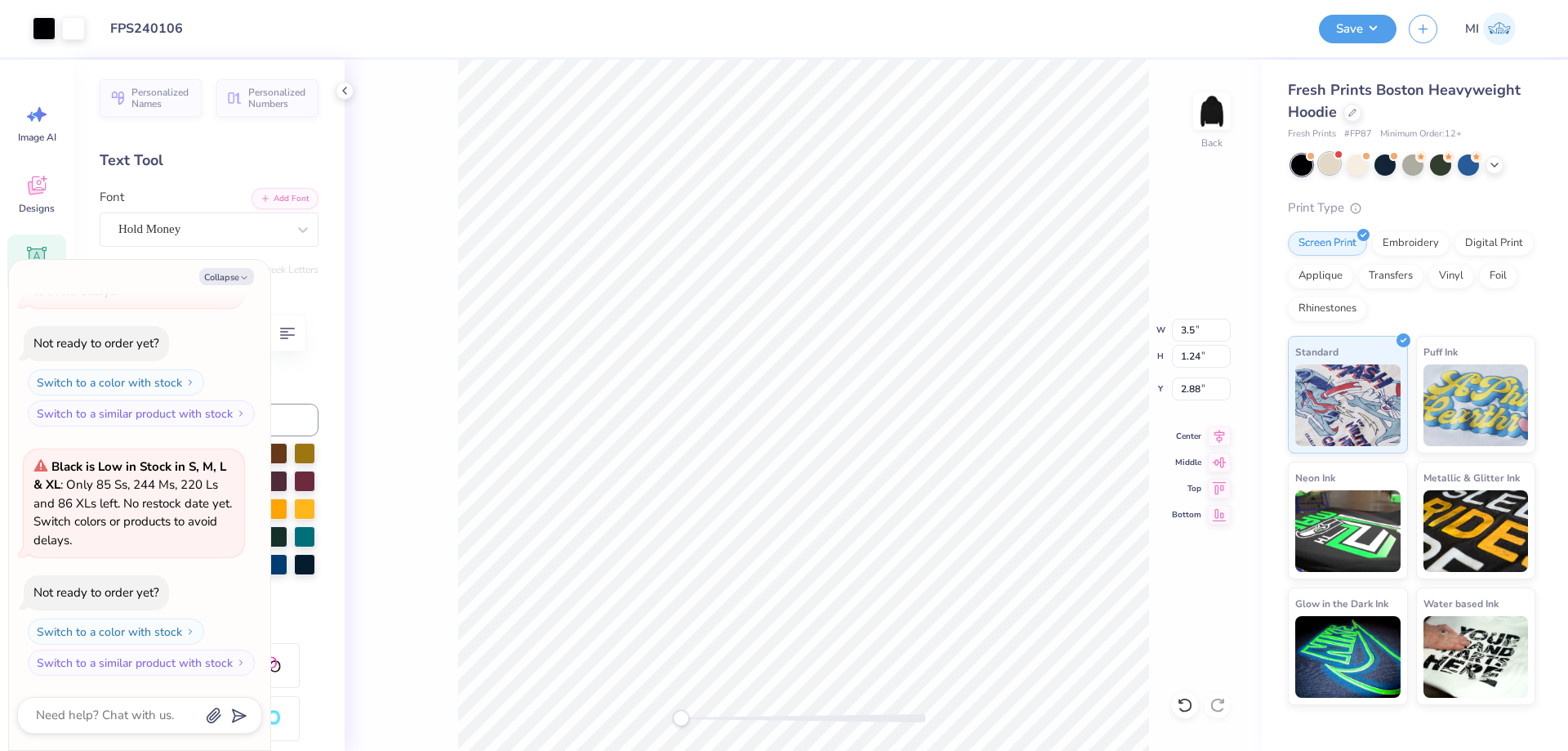
click at [1331, 172] on div at bounding box center [1329, 163] width 21 height 21
type textarea "x"
type input "3.50"
type input "1.91"
type input "2.54"
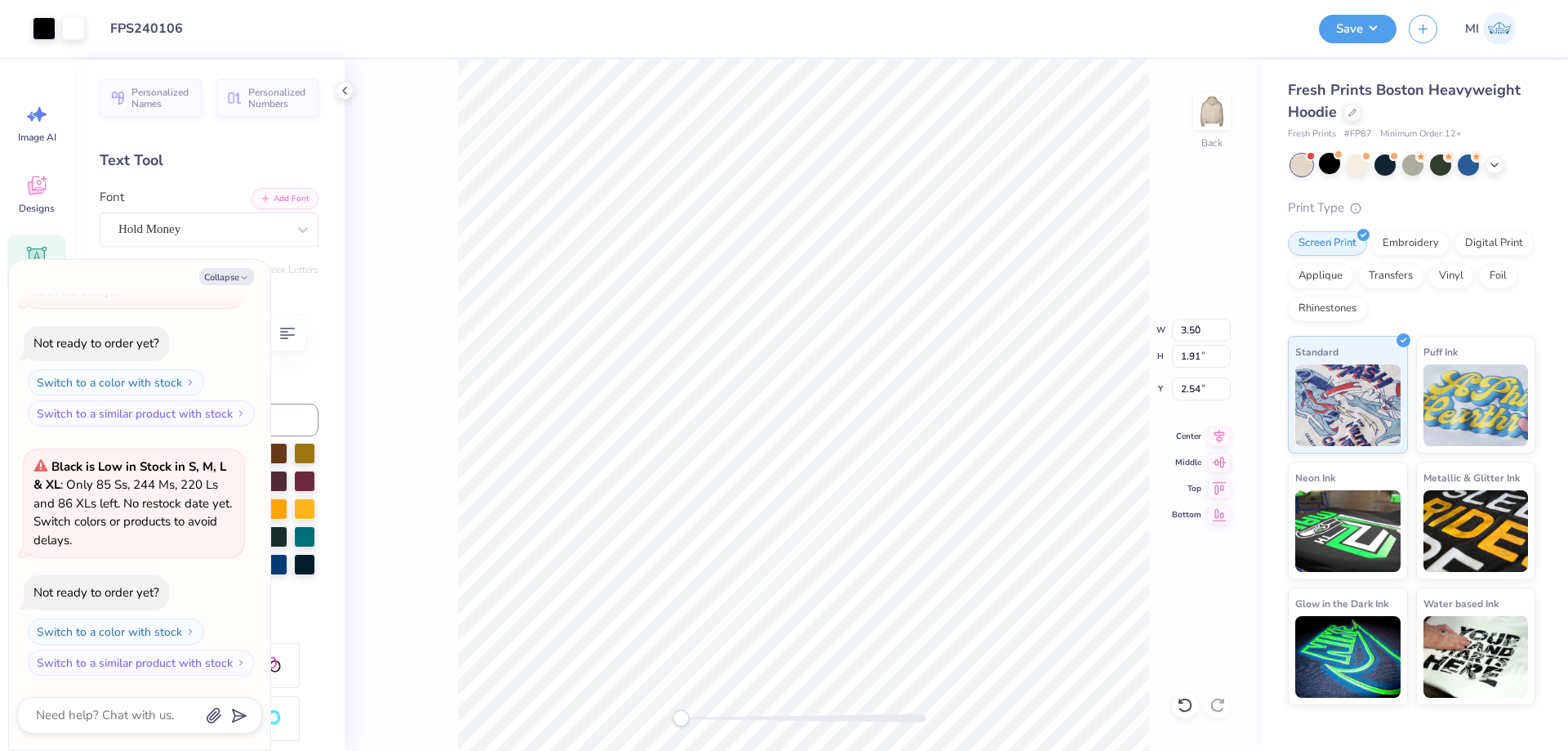
scroll to position [663, 0]
click at [1331, 163] on div at bounding box center [1329, 163] width 21 height 21
type textarea "x"
type input "1.93"
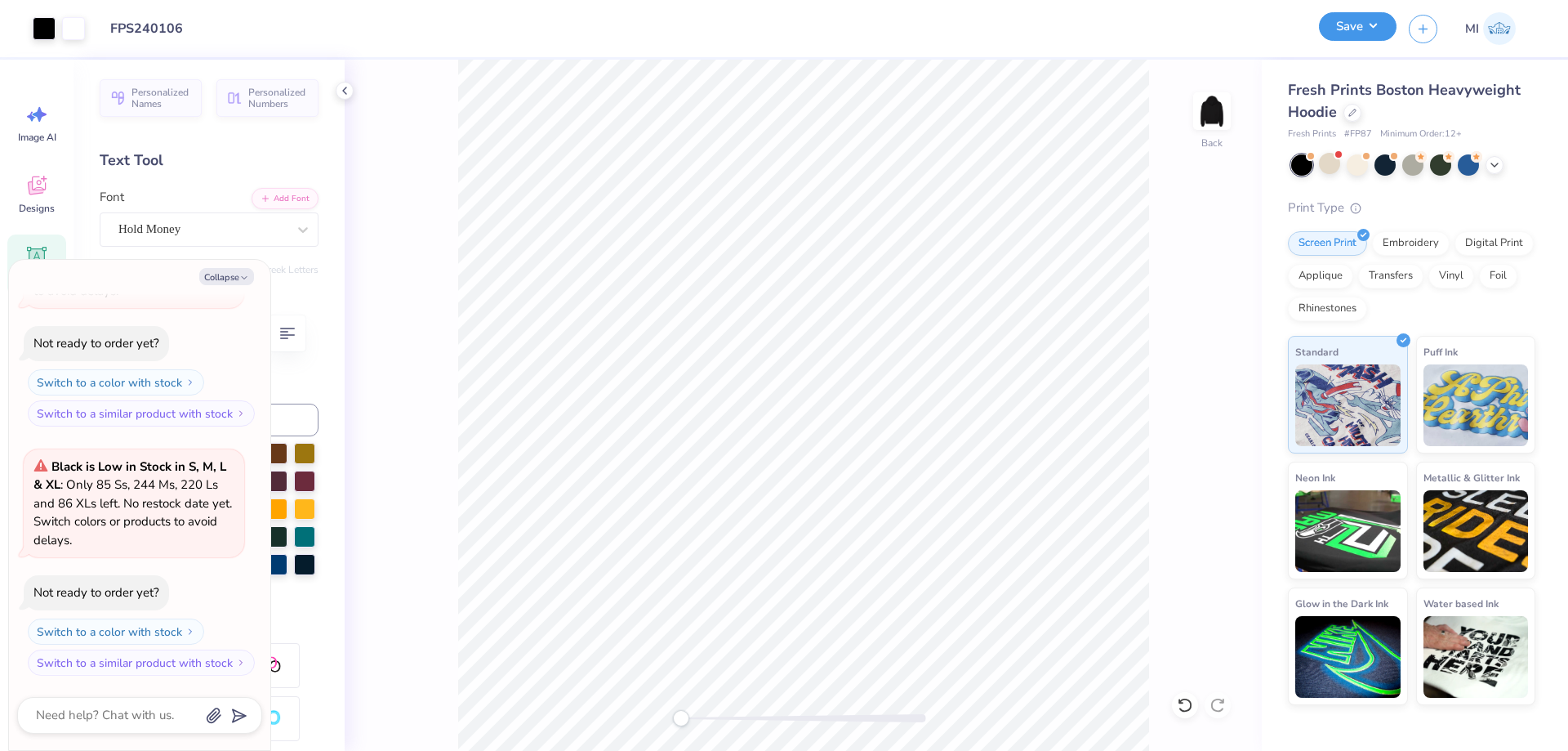
click at [1375, 40] on button "Save" at bounding box center [1357, 26] width 78 height 28
type textarea "x"
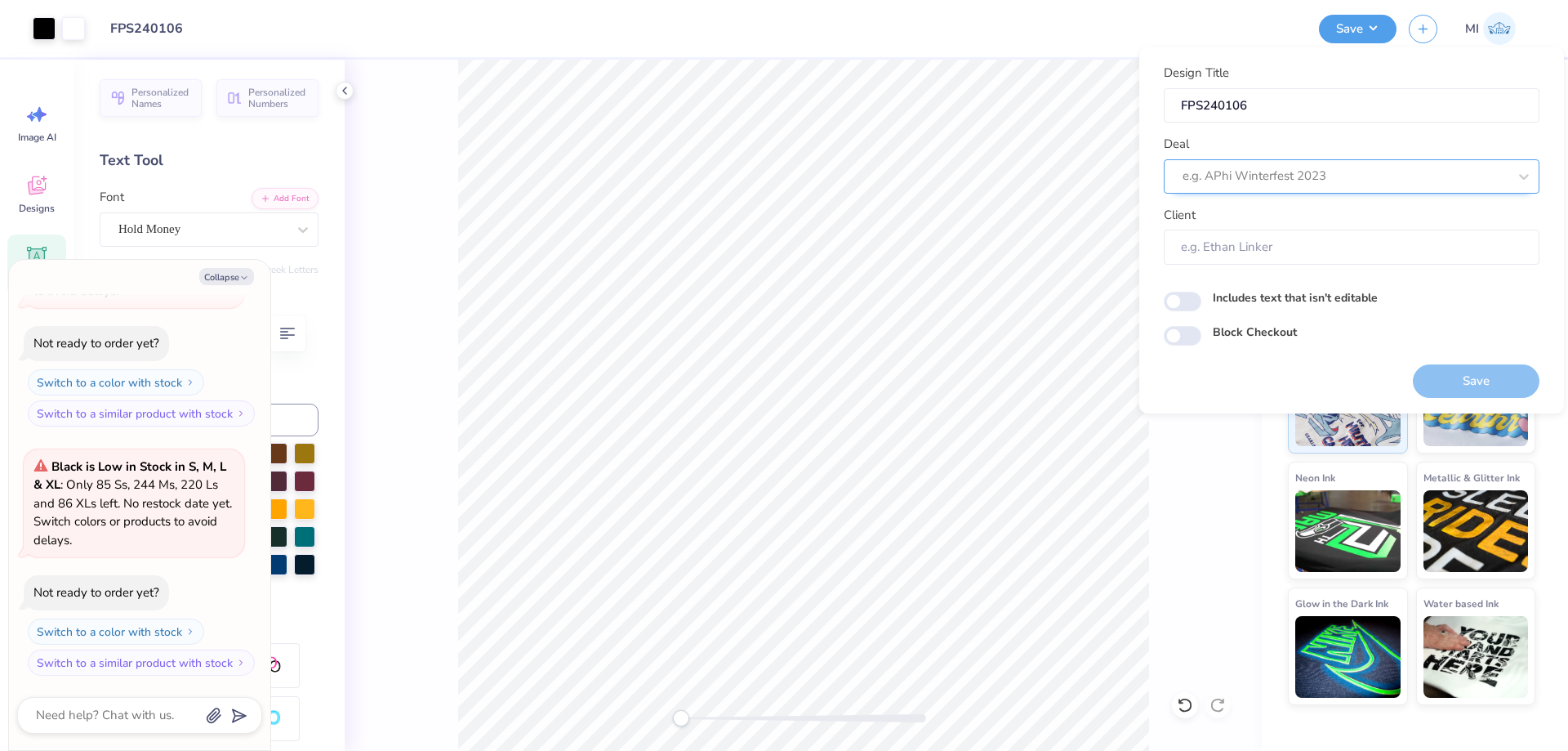
click at [1388, 168] on div at bounding box center [1345, 176] width 325 height 22
click at [1325, 223] on div "Design Tool Gallery" at bounding box center [1351, 219] width 362 height 27
type input "Design Tool Gallery"
type textarea "x"
type input "Design Tool Gallery User"
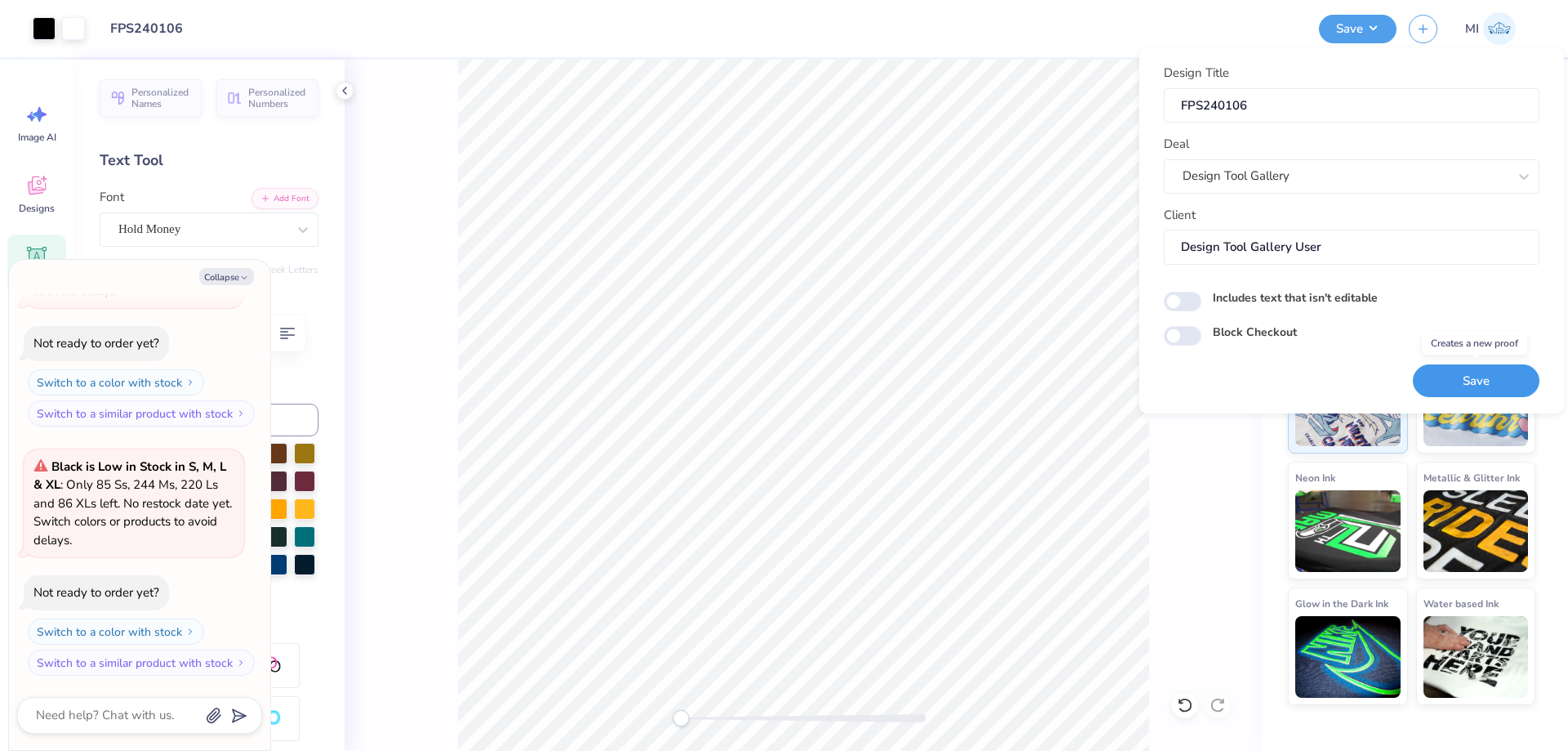
click at [1464, 383] on button "Save" at bounding box center [1476, 381] width 127 height 33
click at [228, 282] on button "Collapse" at bounding box center [227, 276] width 55 height 17
type textarea "x"
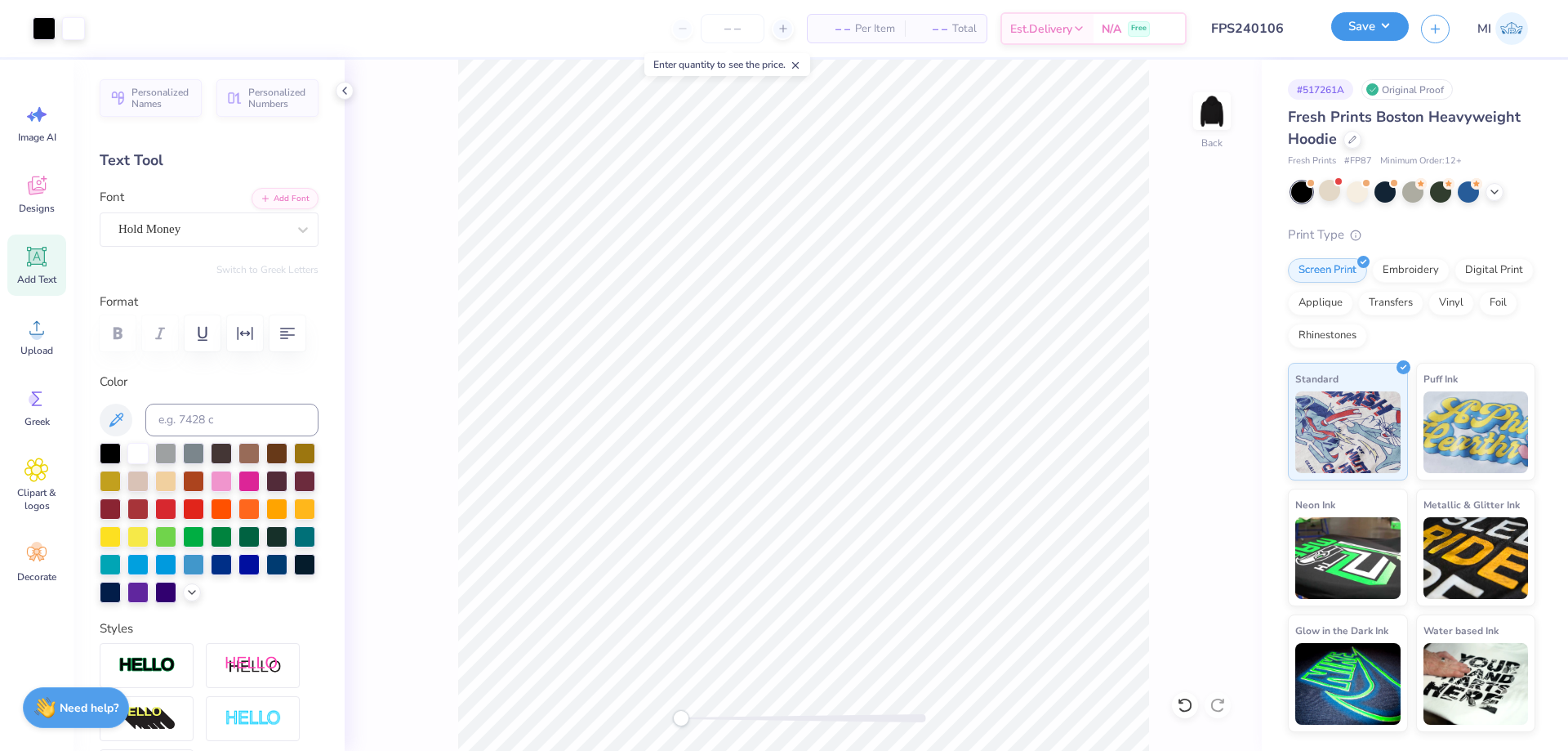
click at [1389, 33] on button "Save" at bounding box center [1370, 26] width 78 height 28
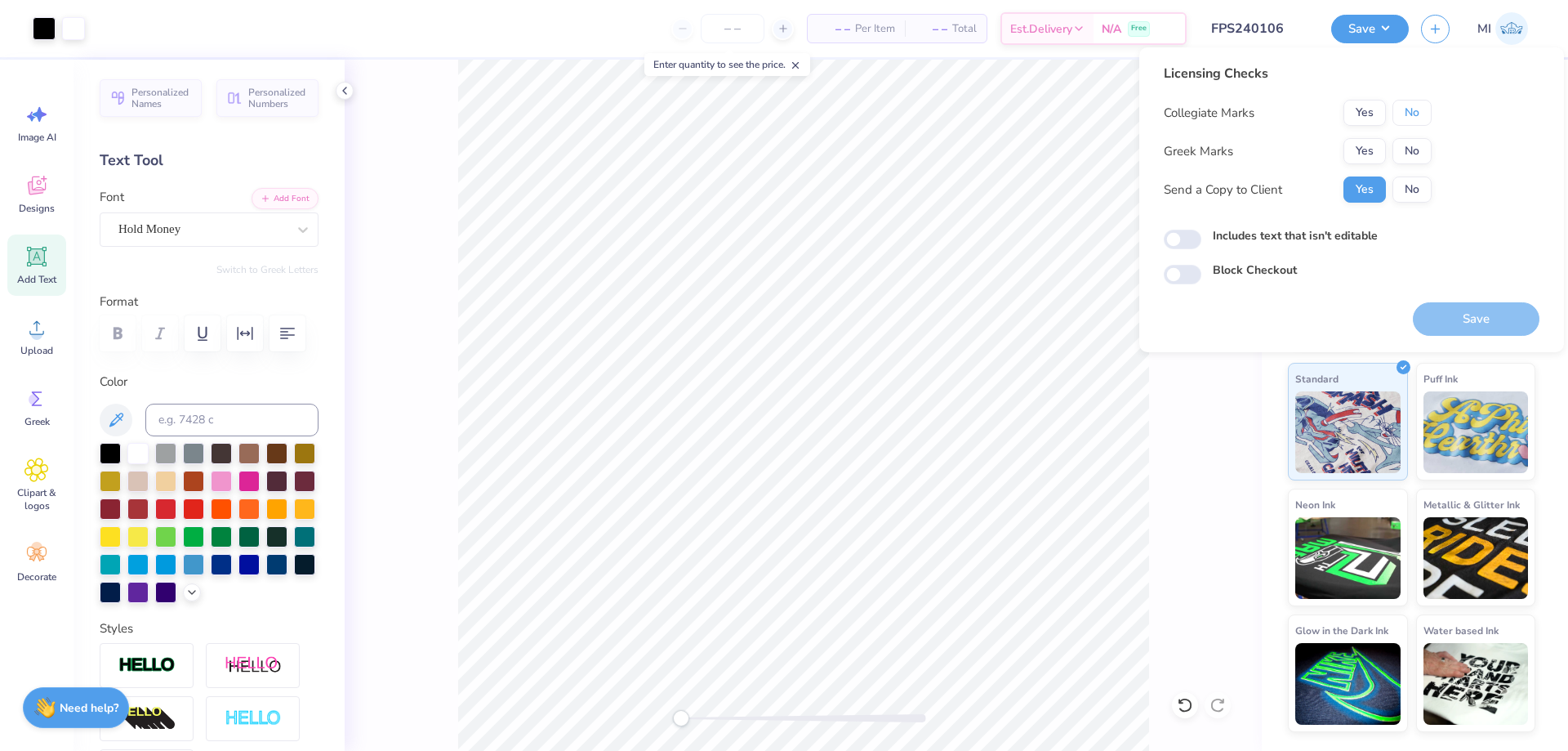
drag, startPoint x: 1415, startPoint y: 115, endPoint x: 1396, endPoint y: 137, distance: 29.1
click at [1411, 120] on button "No" at bounding box center [1412, 113] width 39 height 26
click at [1374, 148] on button "Yes" at bounding box center [1364, 151] width 42 height 26
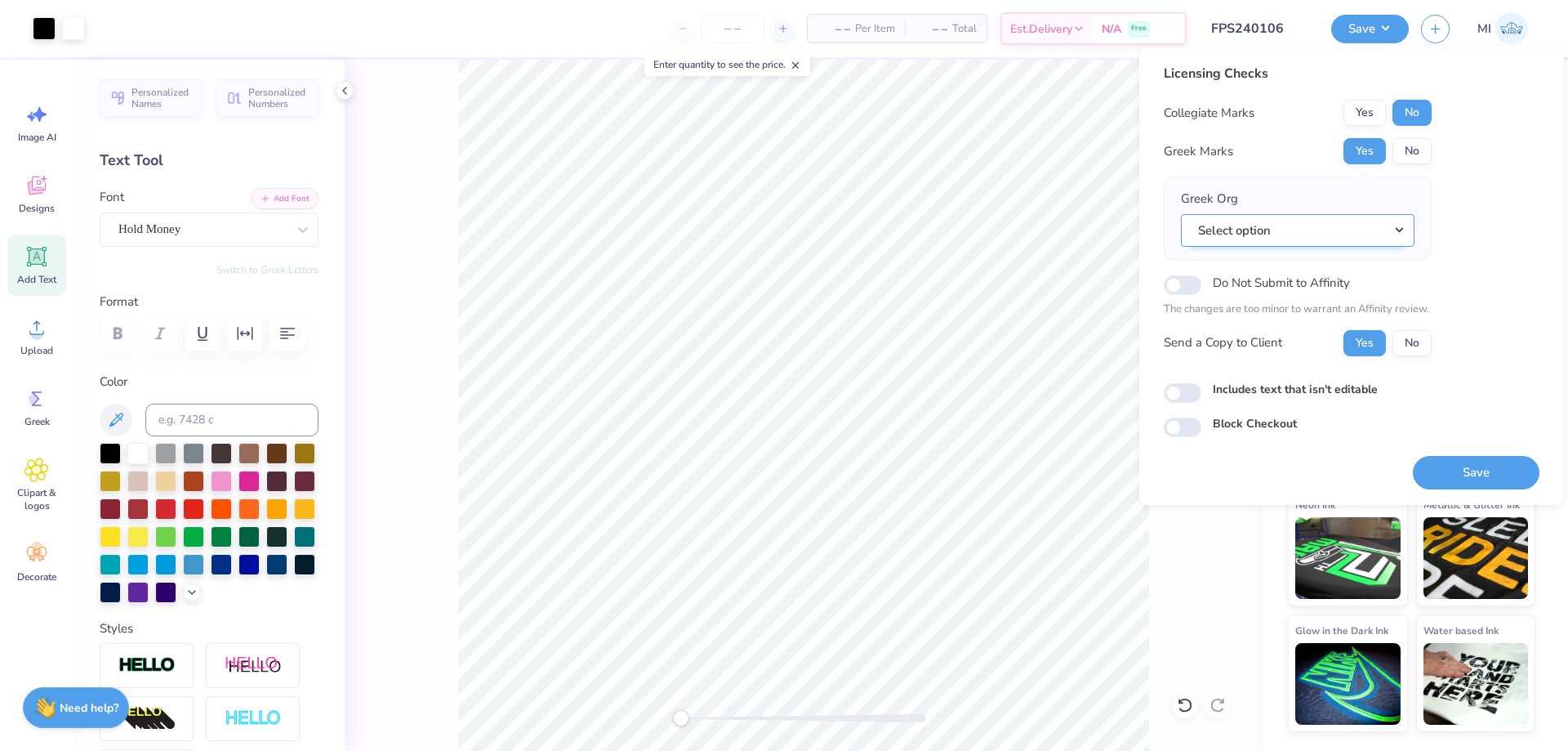
click at [1328, 220] on button "Select option" at bounding box center [1297, 230] width 234 height 33
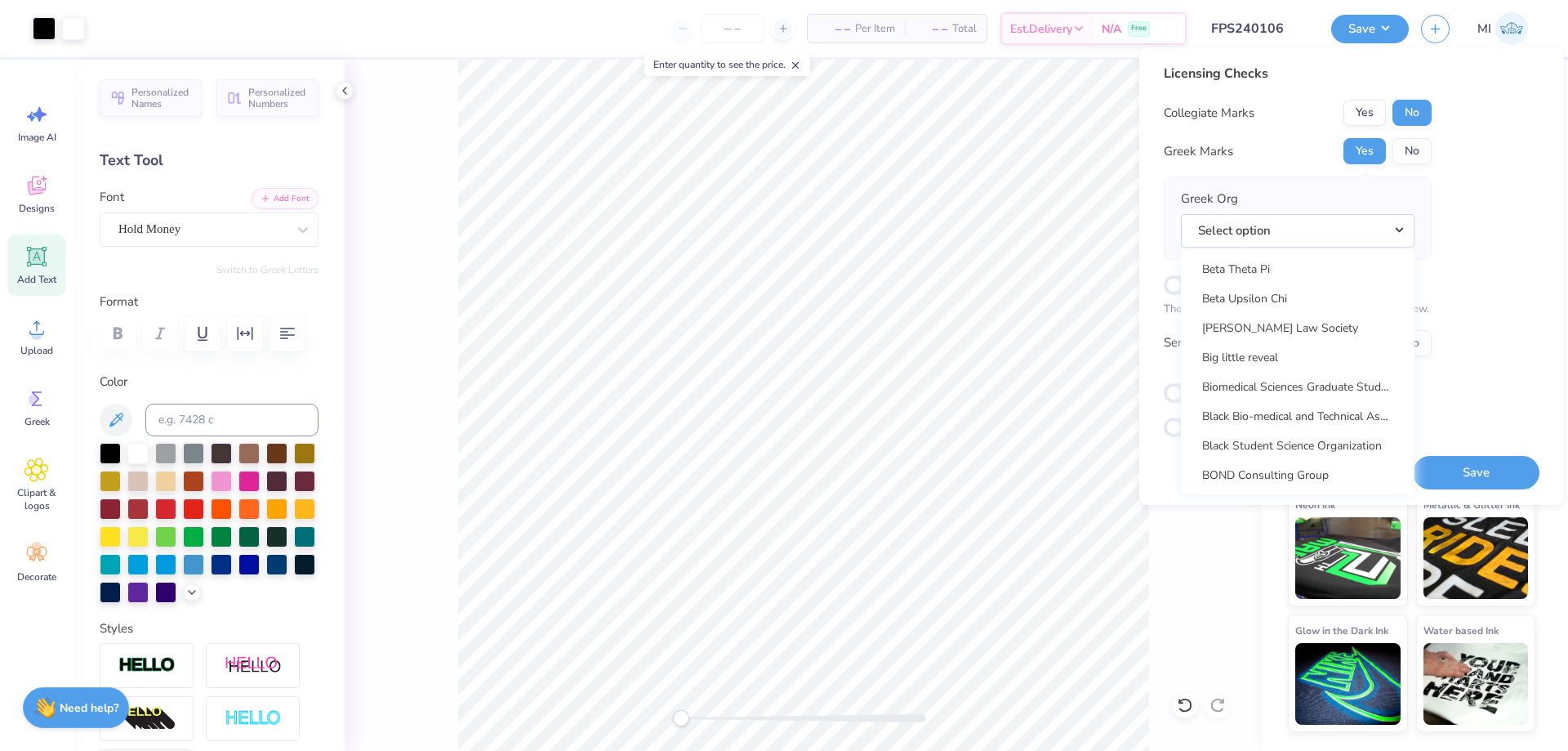
scroll to position [2256, 0]
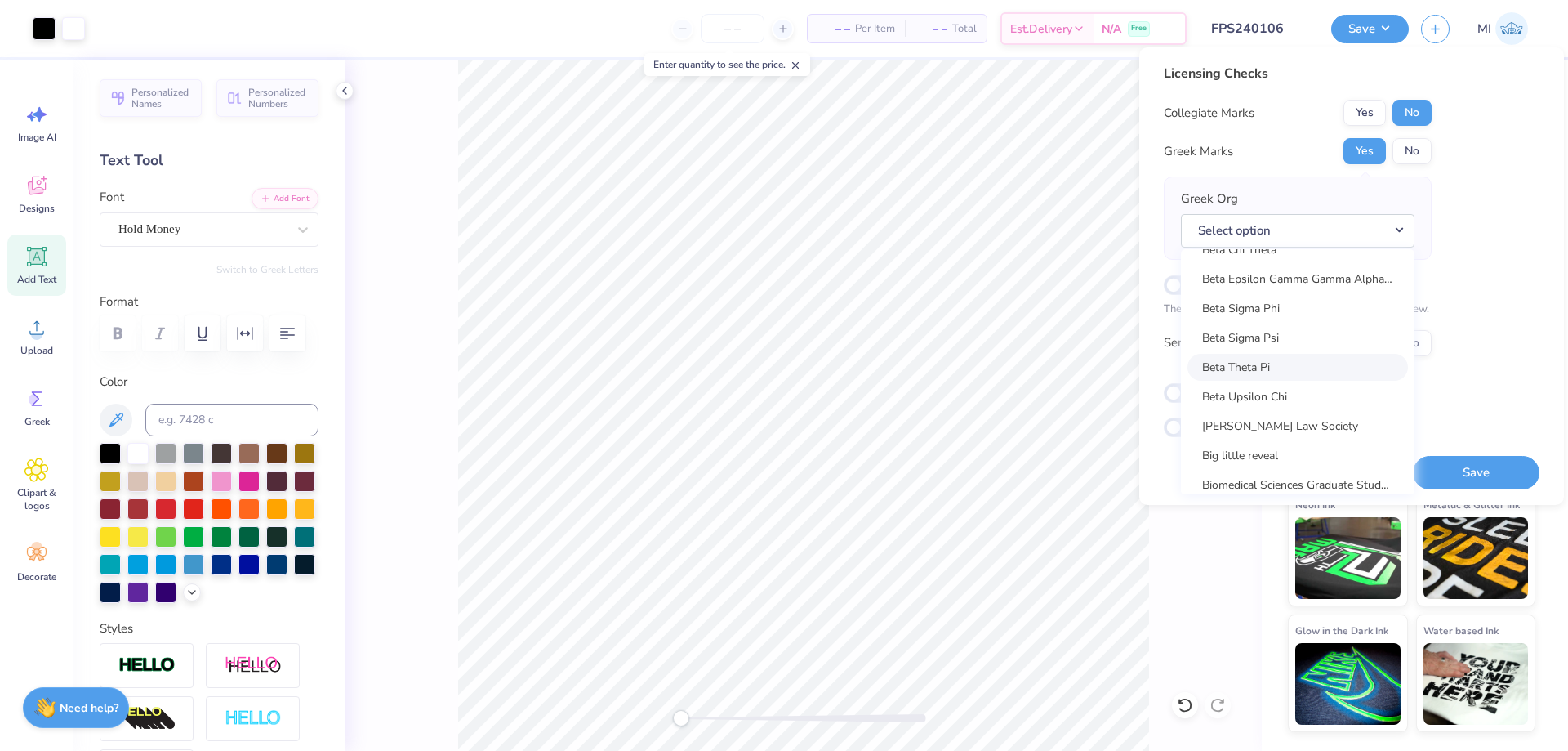
click at [1254, 369] on link "Beta Theta Pi" at bounding box center [1297, 366] width 220 height 27
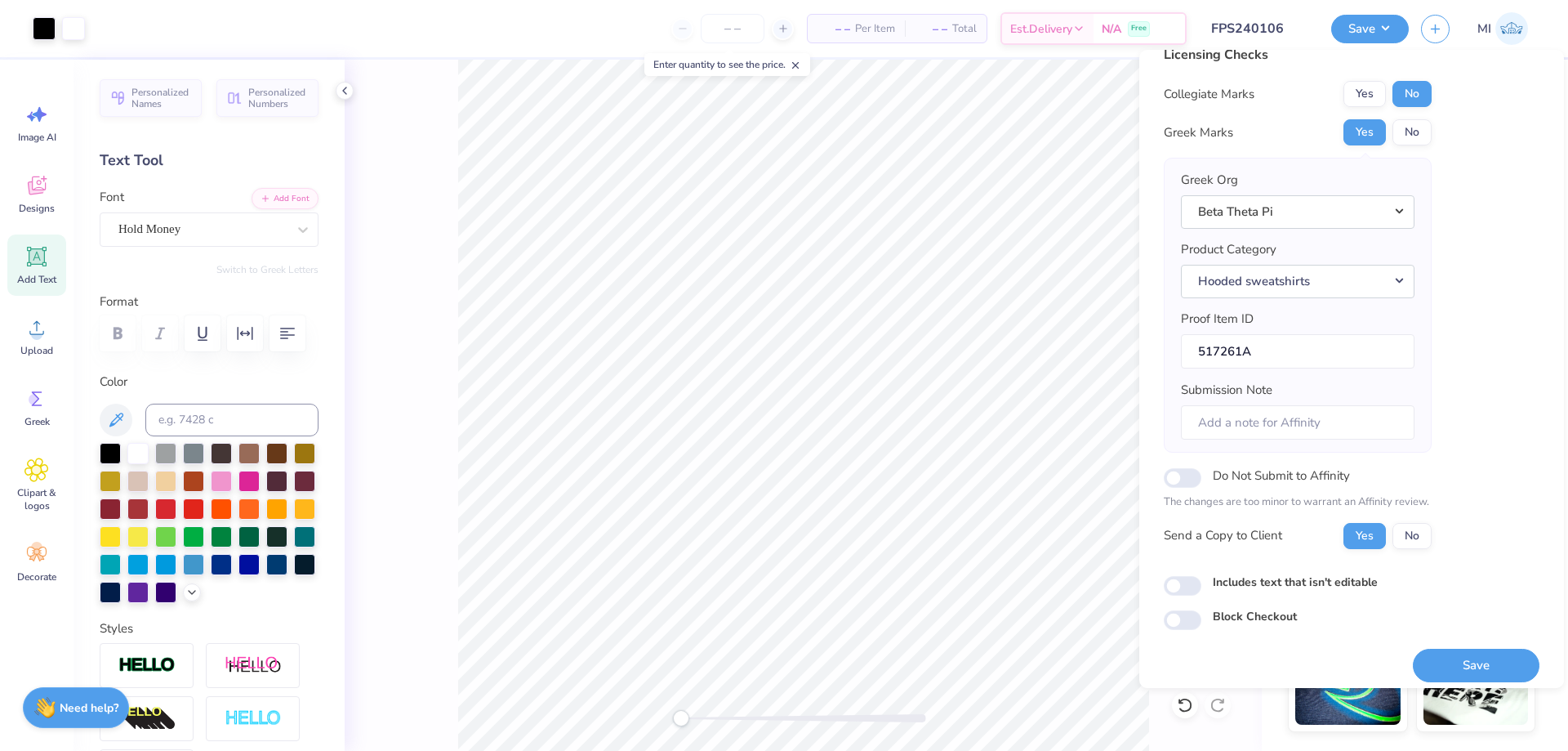
scroll to position [31, 0]
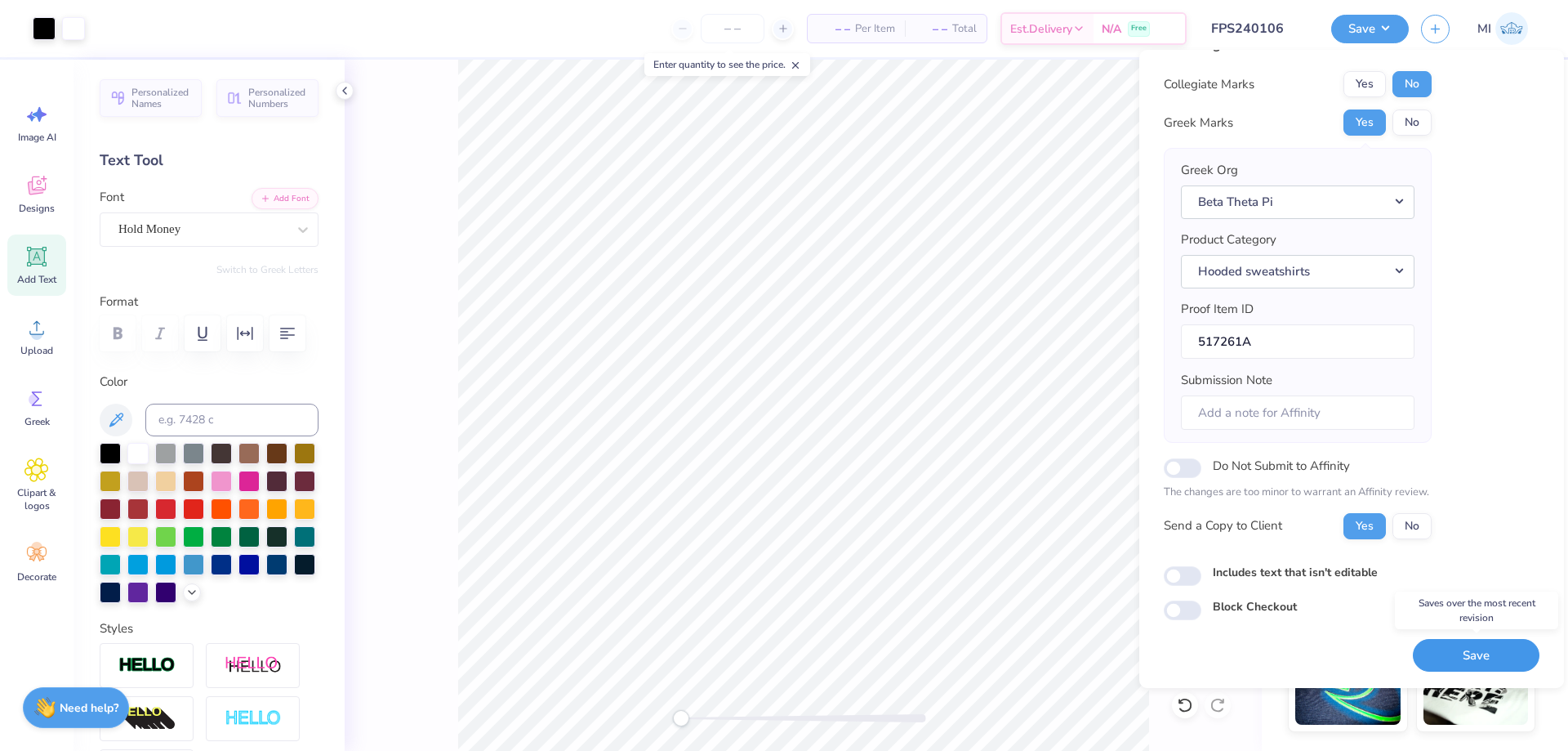
click at [1491, 654] on button "Save" at bounding box center [1476, 656] width 127 height 33
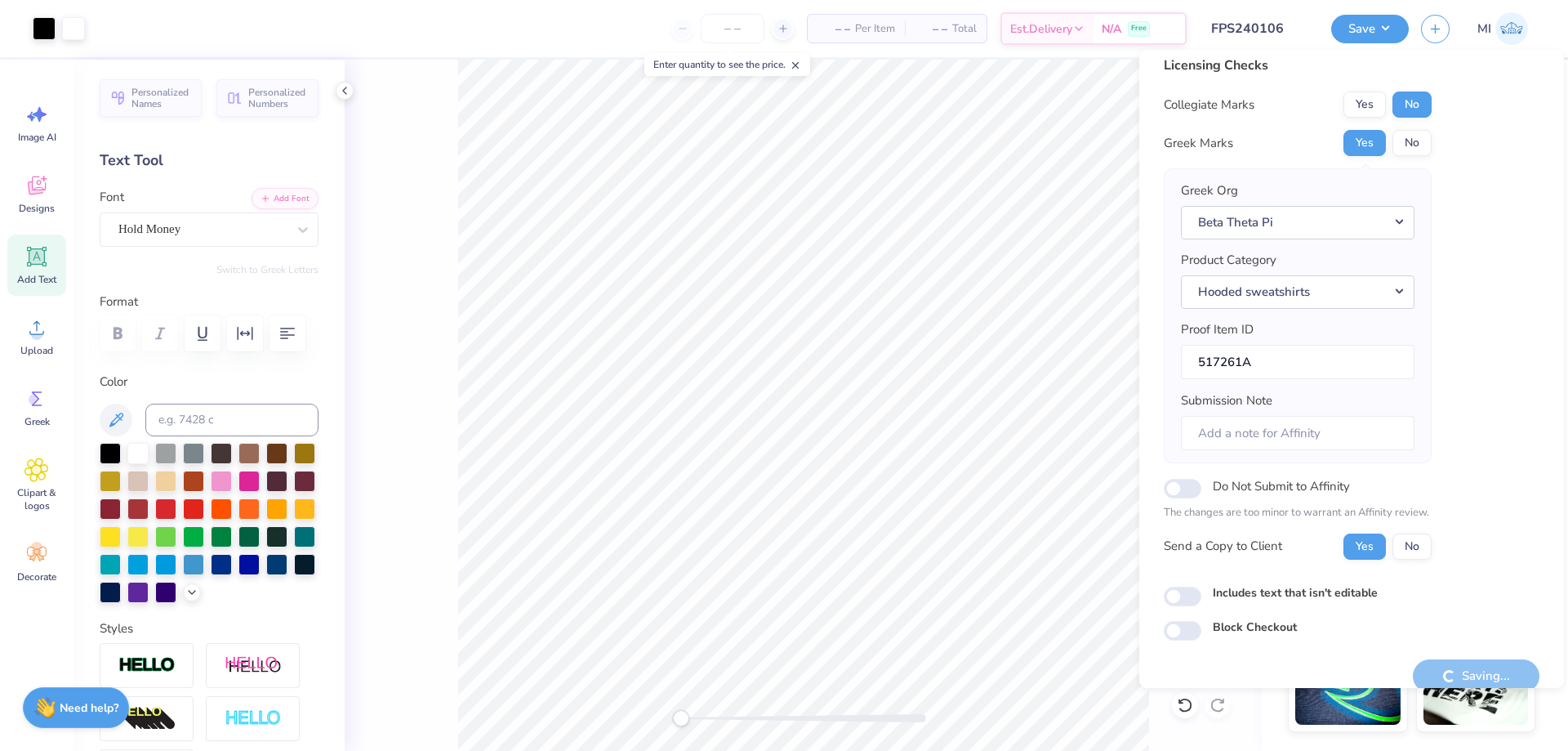
scroll to position [0, 0]
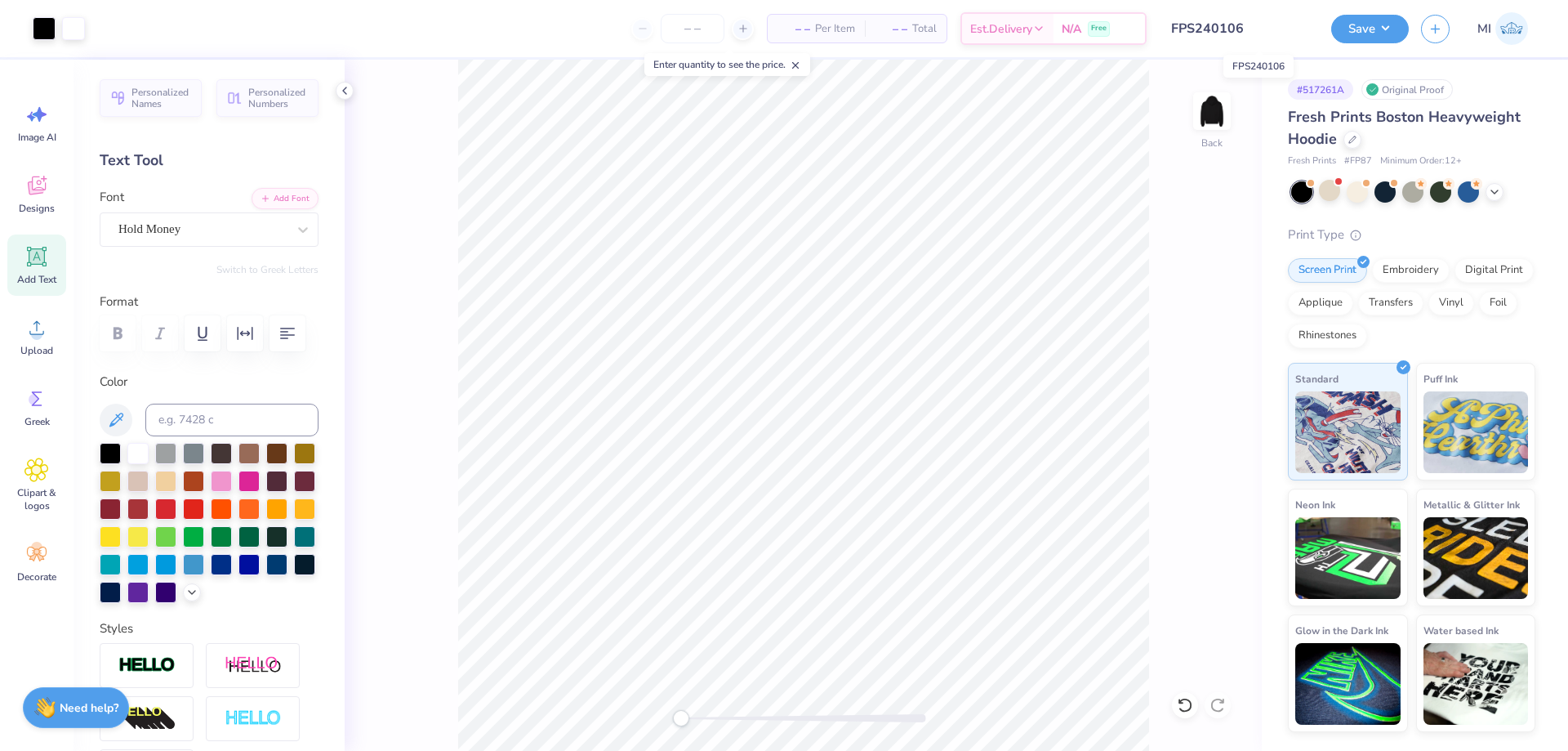
click at [1226, 28] on input "FPS240106" at bounding box center [1239, 28] width 160 height 33
